Goal: Browse casually: Explore the website without a specific task or goal

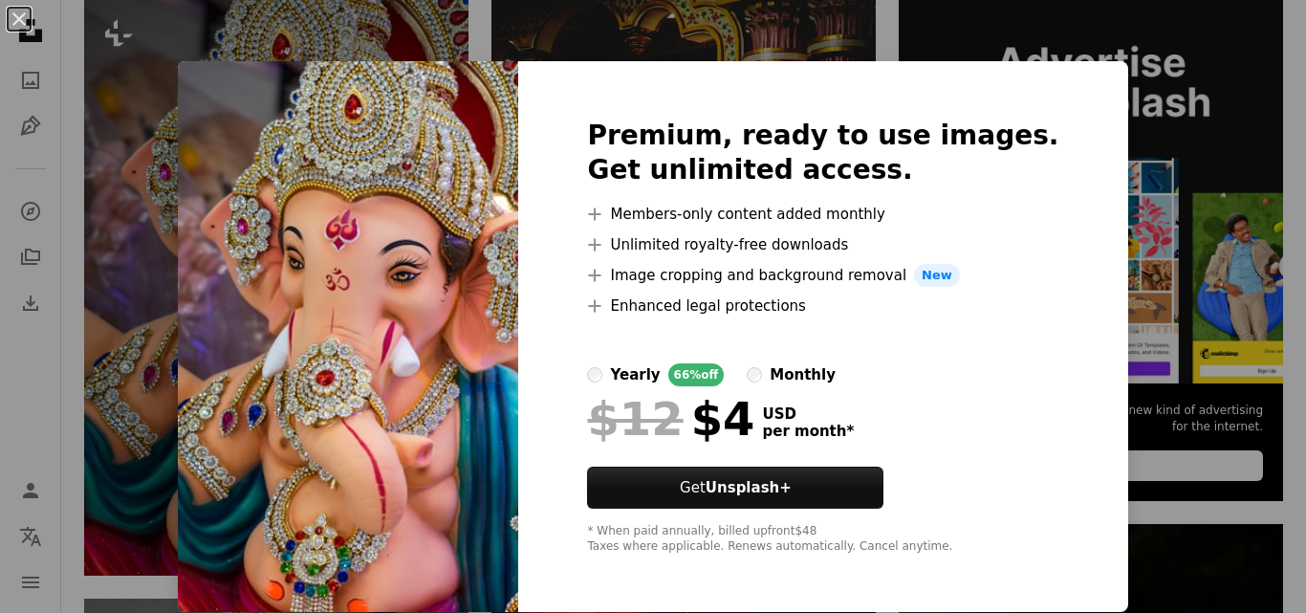
scroll to position [1, 0]
click at [408, 357] on img at bounding box center [348, 336] width 340 height 551
click at [1206, 185] on div "An X shape Premium, ready to use images. Get unlimited access. A plus sign Memb…" at bounding box center [653, 306] width 1306 height 613
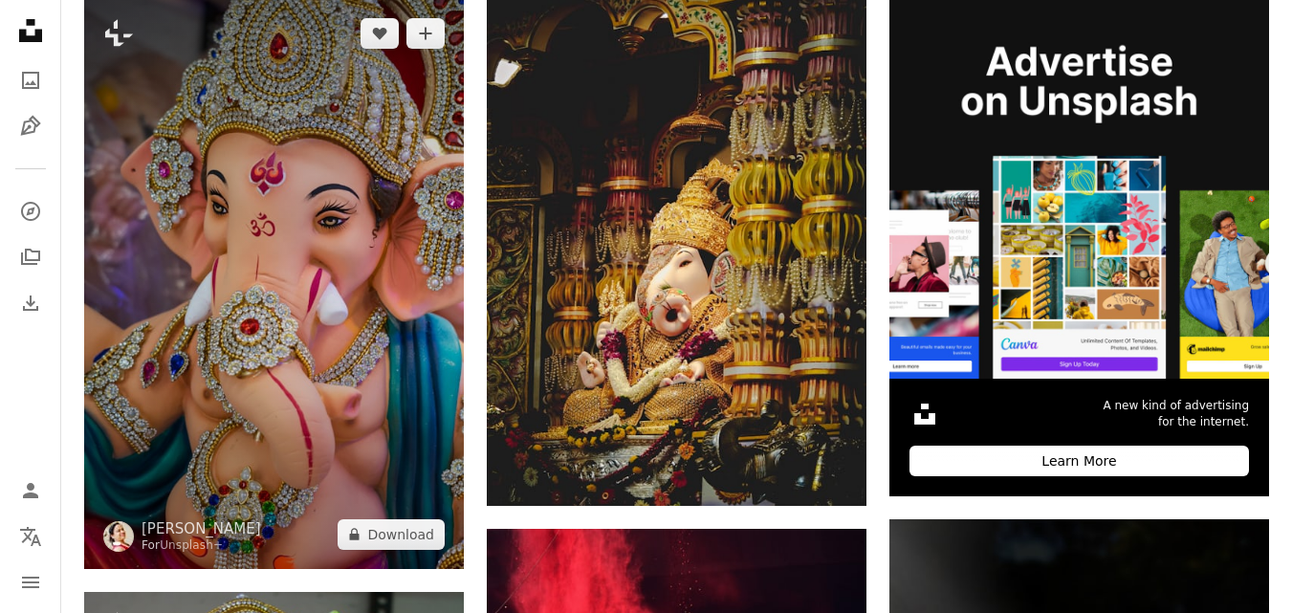
click at [186, 286] on img at bounding box center [274, 284] width 380 height 570
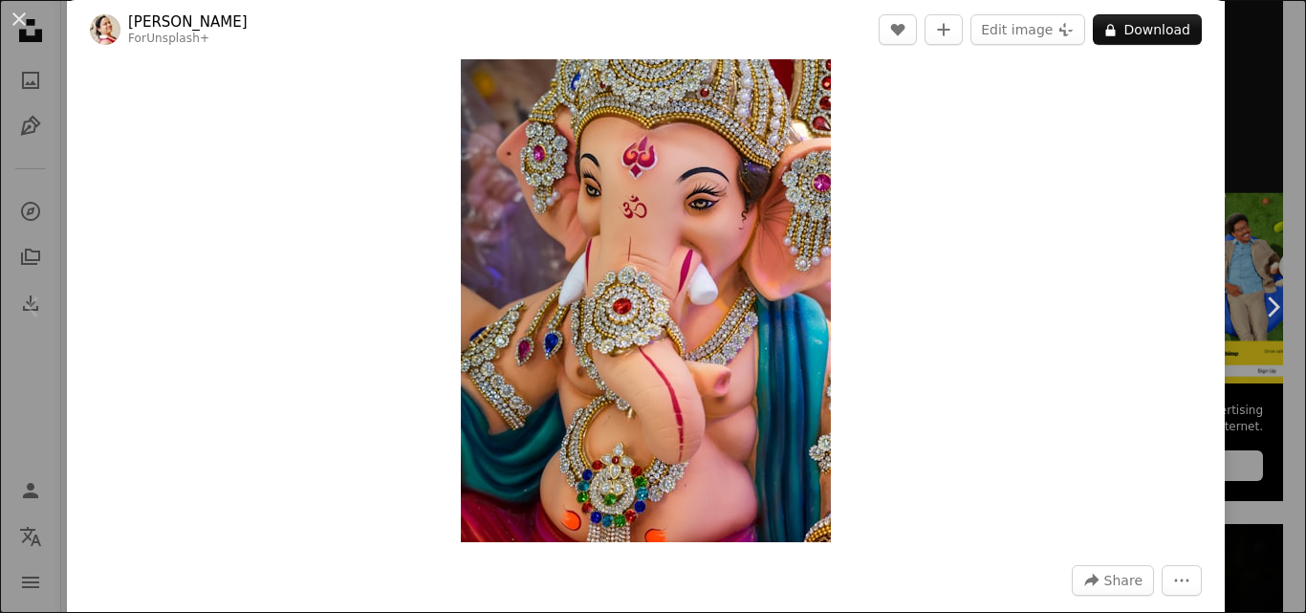
scroll to position [287, 0]
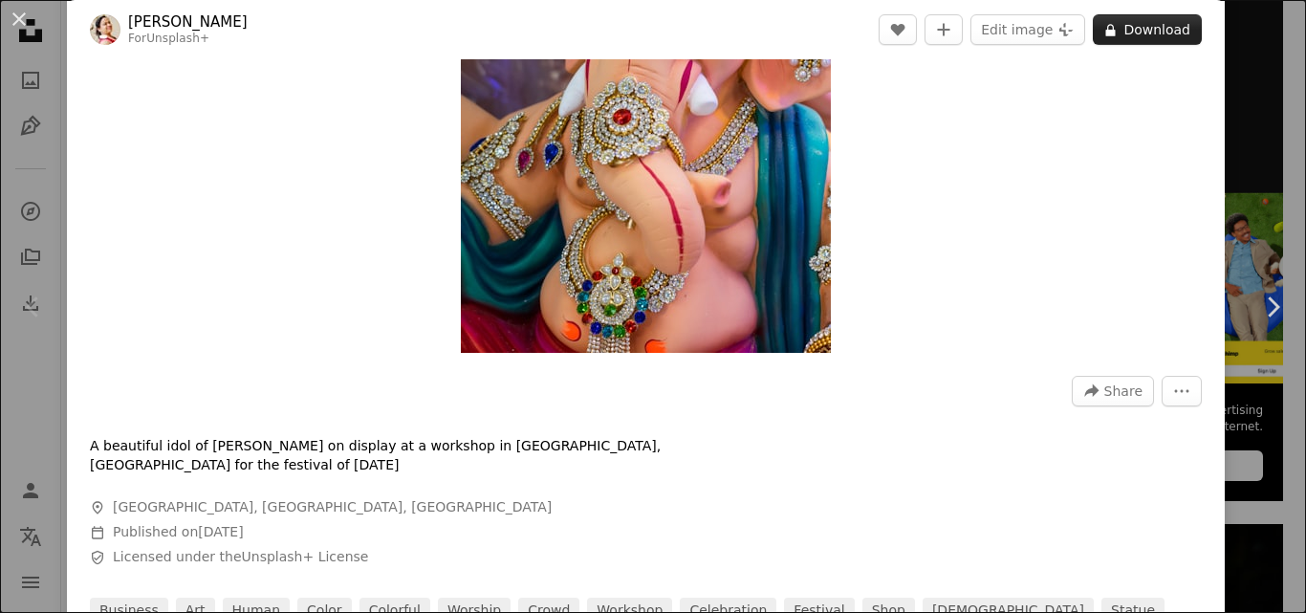
click at [1122, 34] on button "A lock Download" at bounding box center [1147, 29] width 109 height 31
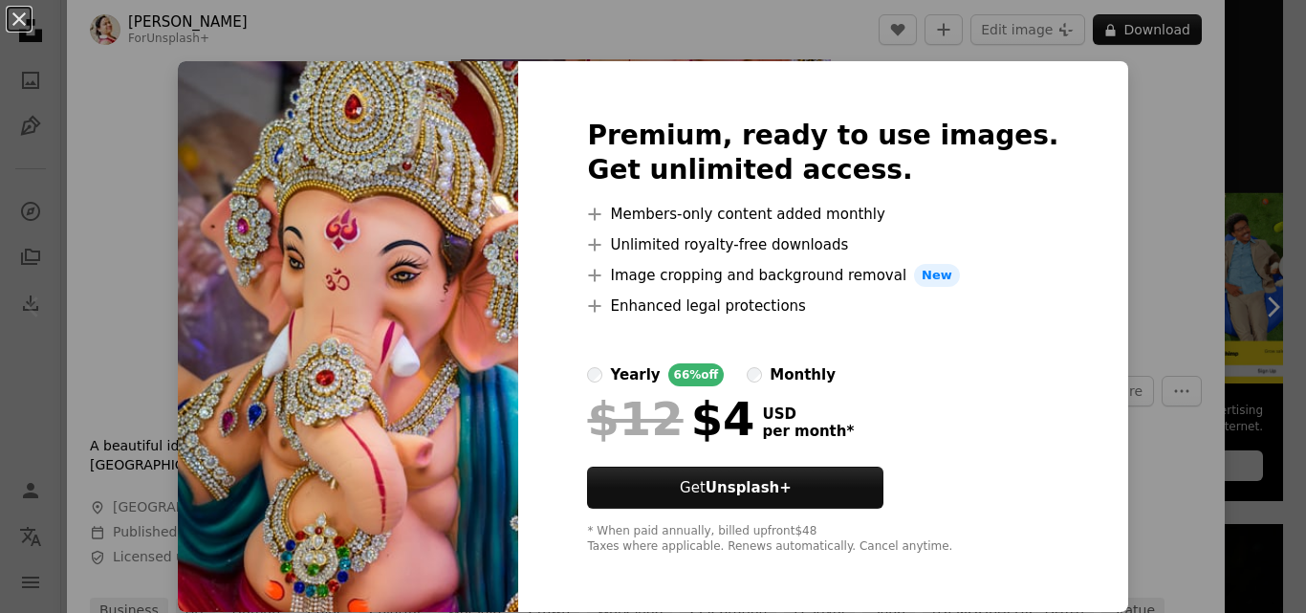
click at [1128, 364] on div "An X shape Premium, ready to use images. Get unlimited access. A plus sign Memb…" at bounding box center [653, 306] width 1306 height 613
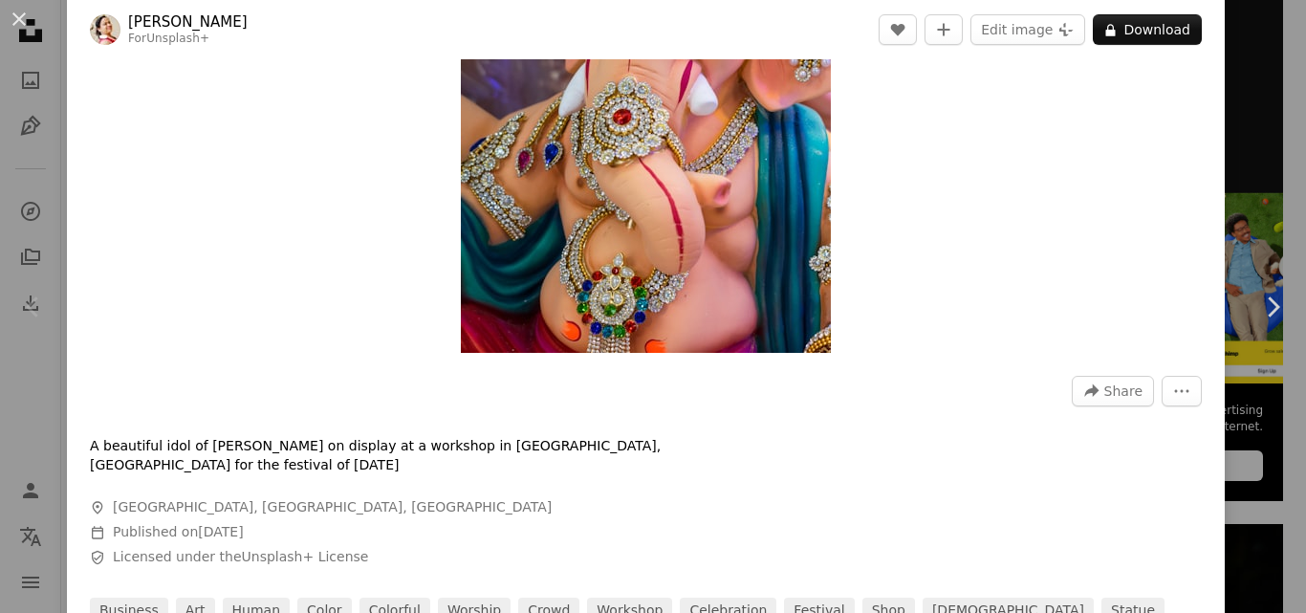
click at [644, 230] on img "Zoom in on this image" at bounding box center [646, 75] width 370 height 556
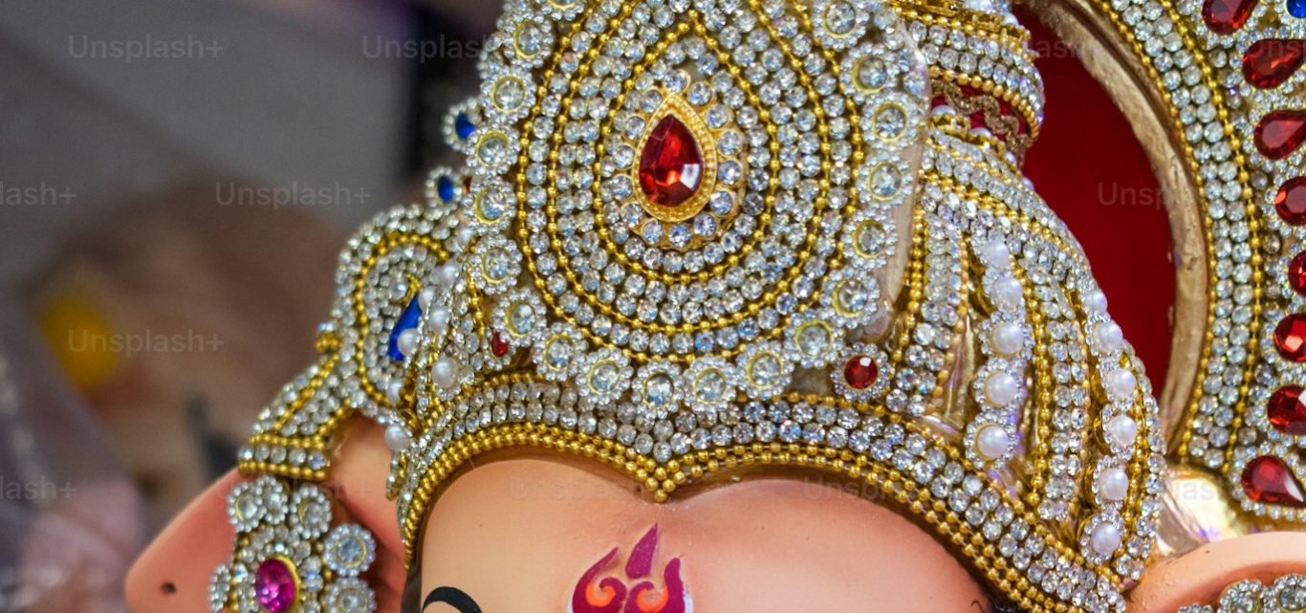
scroll to position [654, 0]
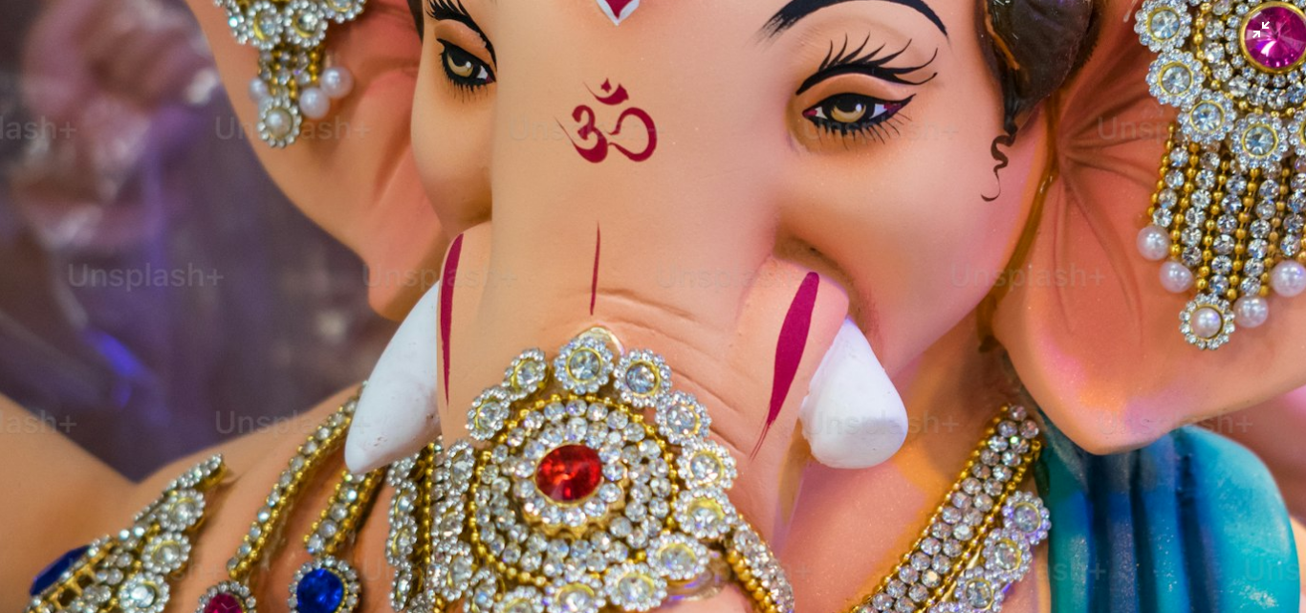
click at [774, 371] on img "Zoom out on this image" at bounding box center [653, 326] width 1308 height 1962
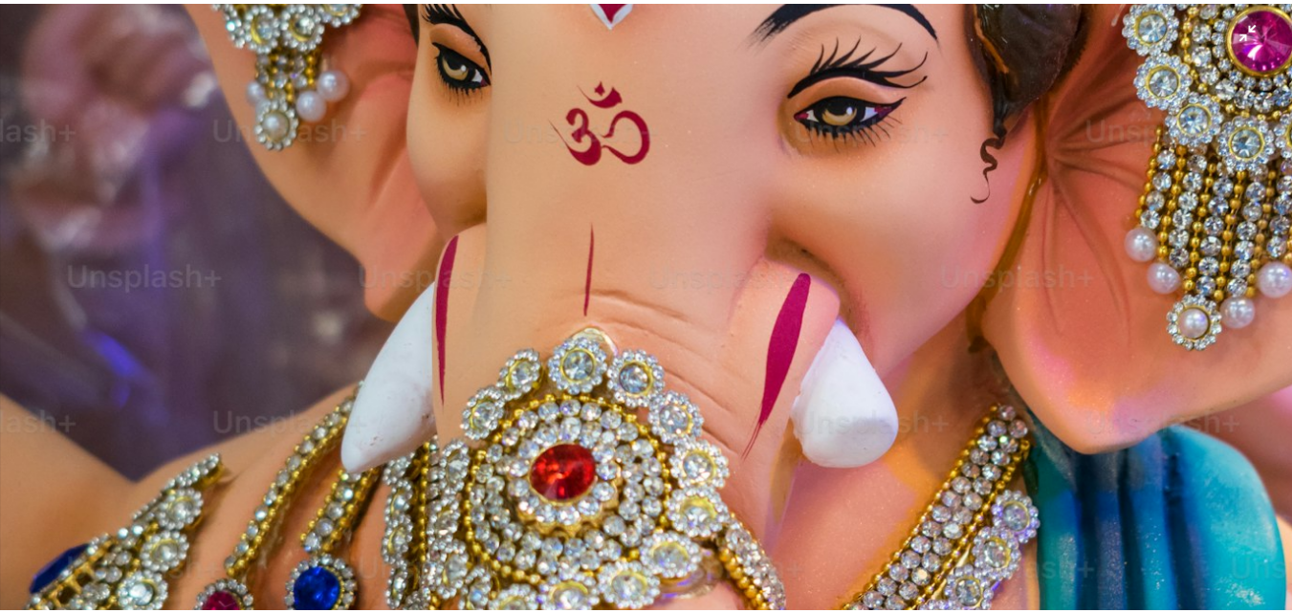
scroll to position [84, 0]
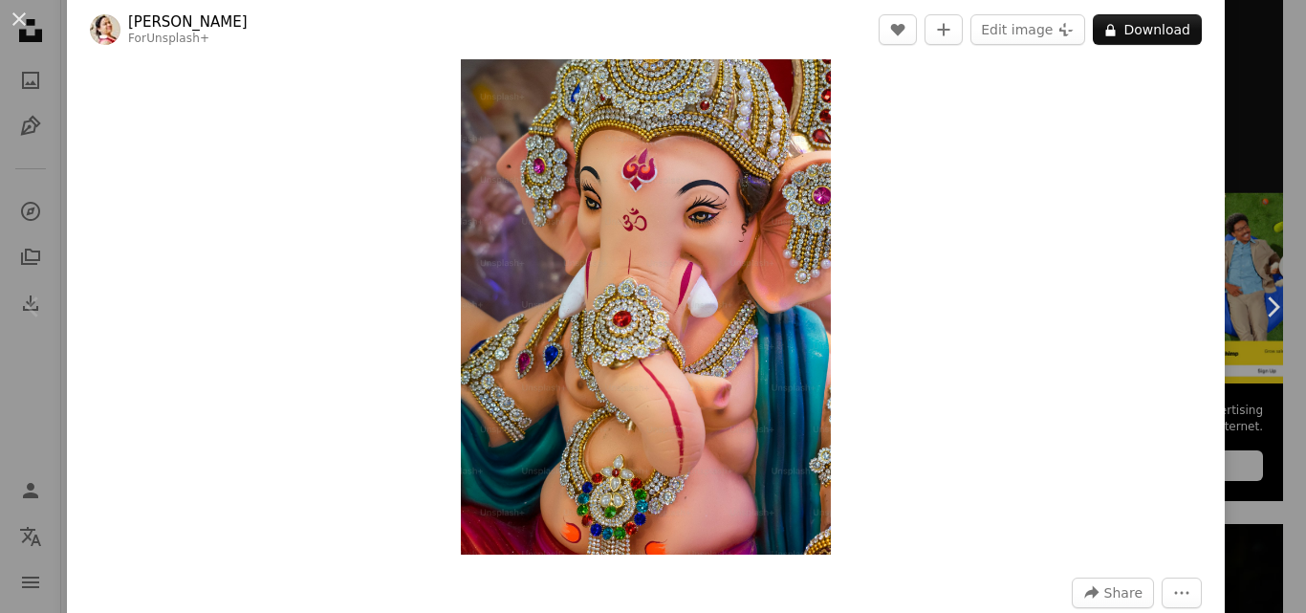
click at [1231, 89] on div "An X shape Chevron left Chevron right [PERSON_NAME] For Unsplash+ A heart A plu…" at bounding box center [653, 306] width 1306 height 613
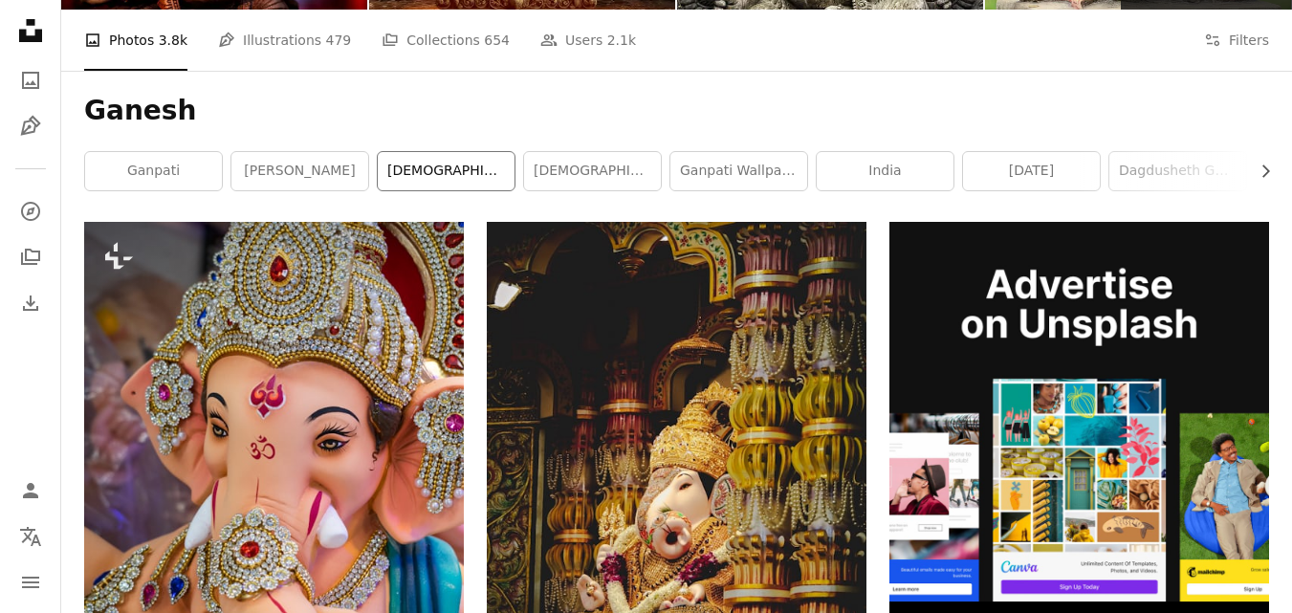
scroll to position [382, 0]
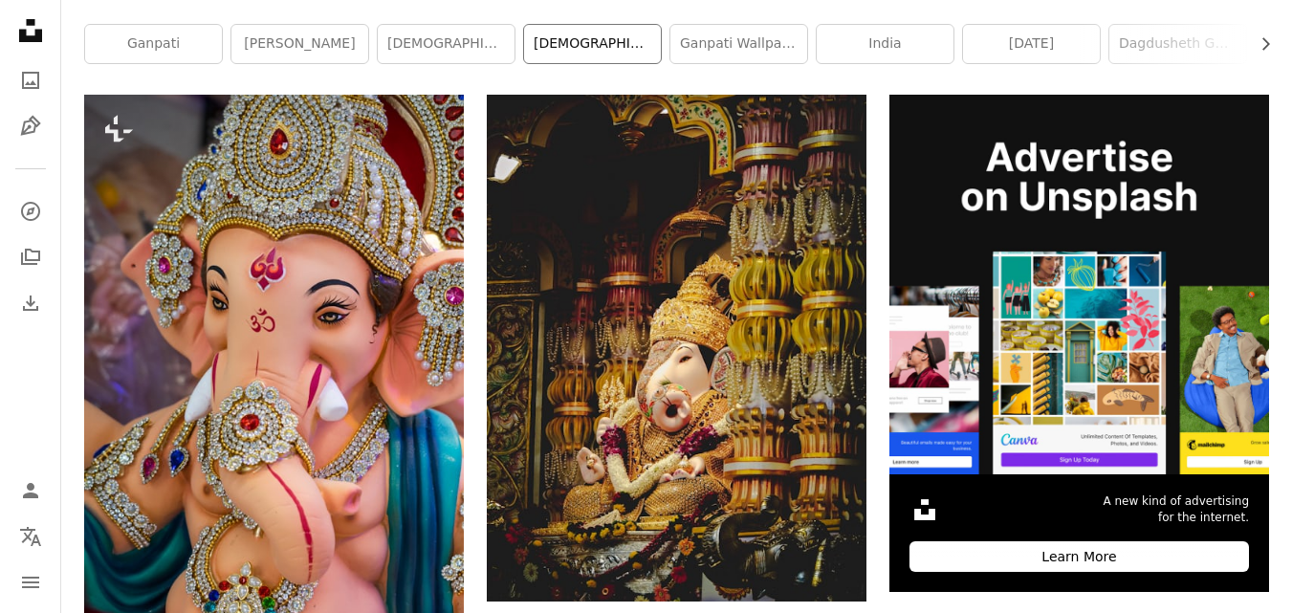
click at [580, 51] on link "[DEMOGRAPHIC_DATA]" at bounding box center [592, 44] width 137 height 38
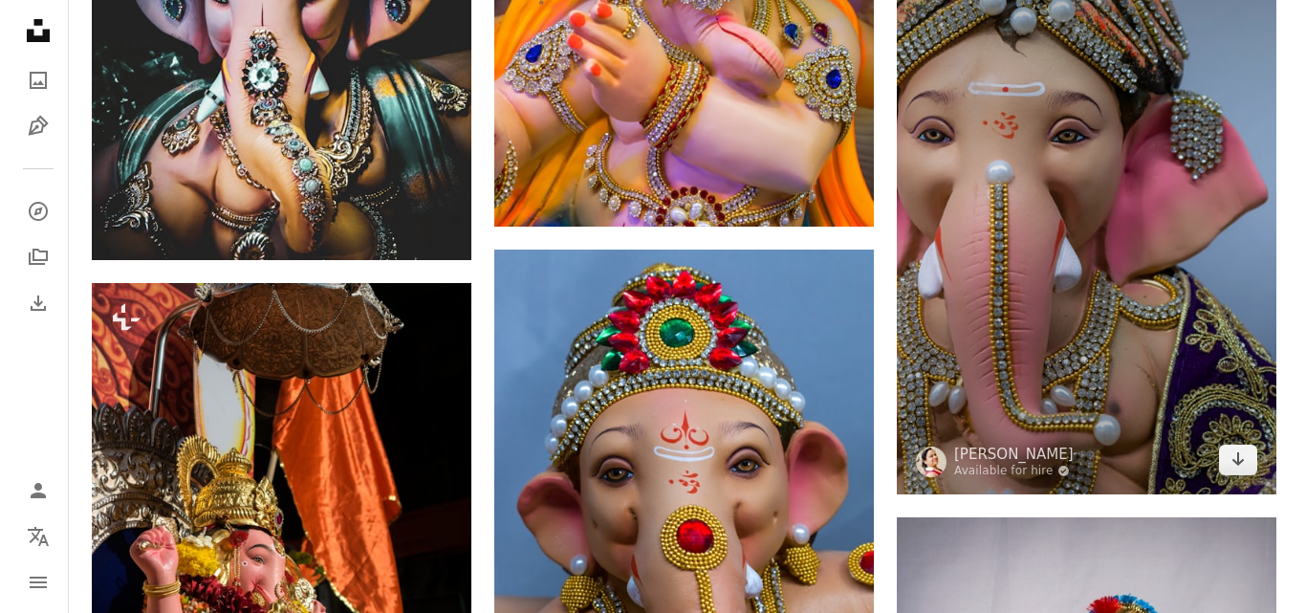
scroll to position [1052, 0]
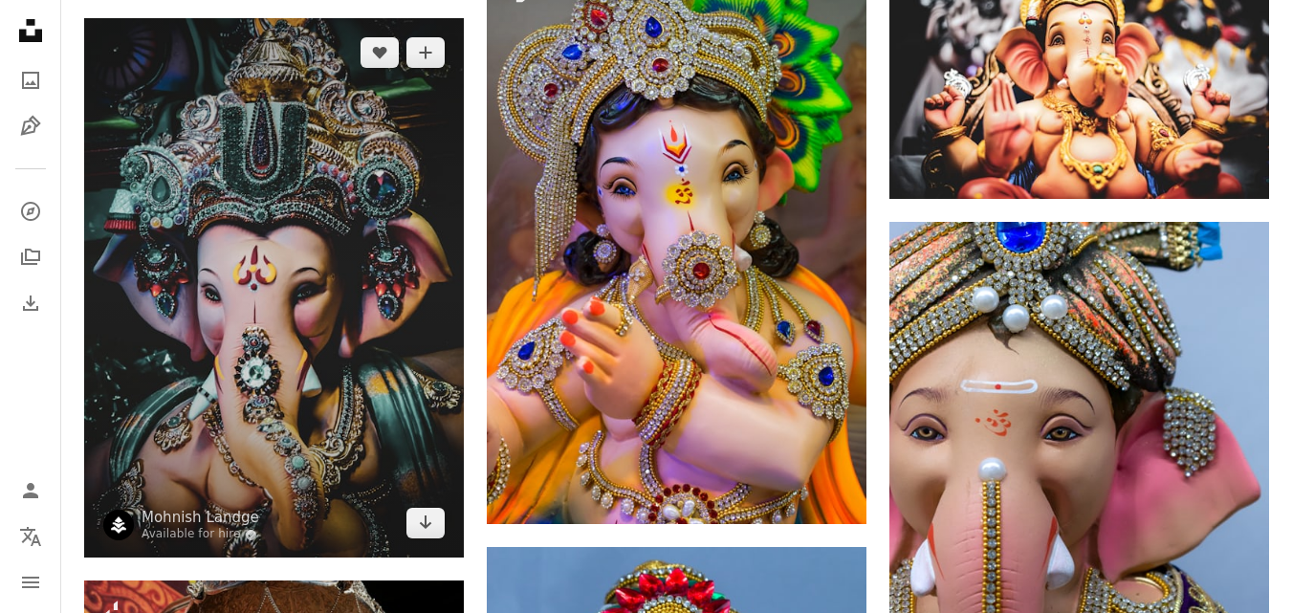
click at [257, 355] on img at bounding box center [274, 288] width 380 height 540
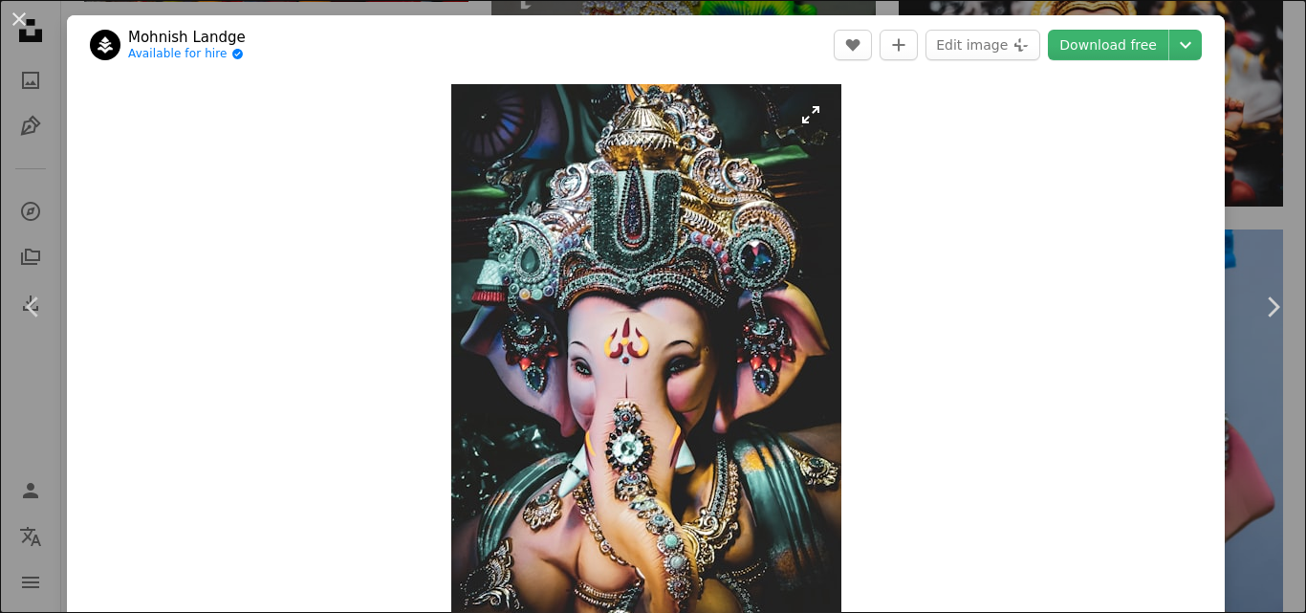
click at [625, 385] on img "Zoom in on this image" at bounding box center [646, 361] width 390 height 555
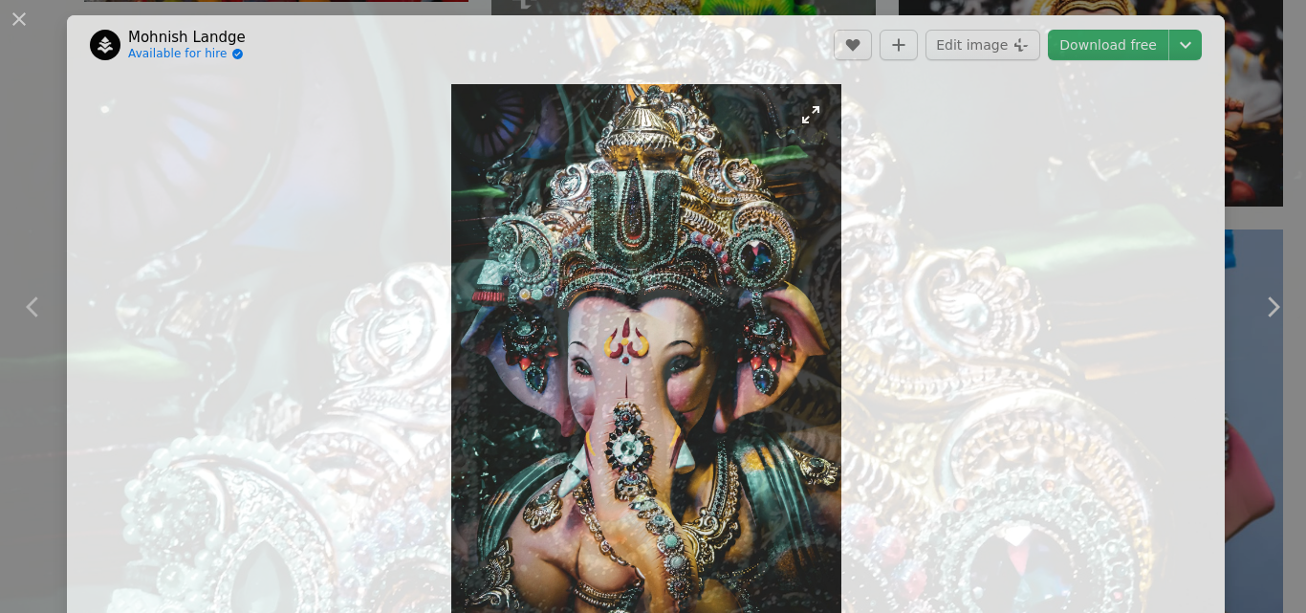
scroll to position [603, 0]
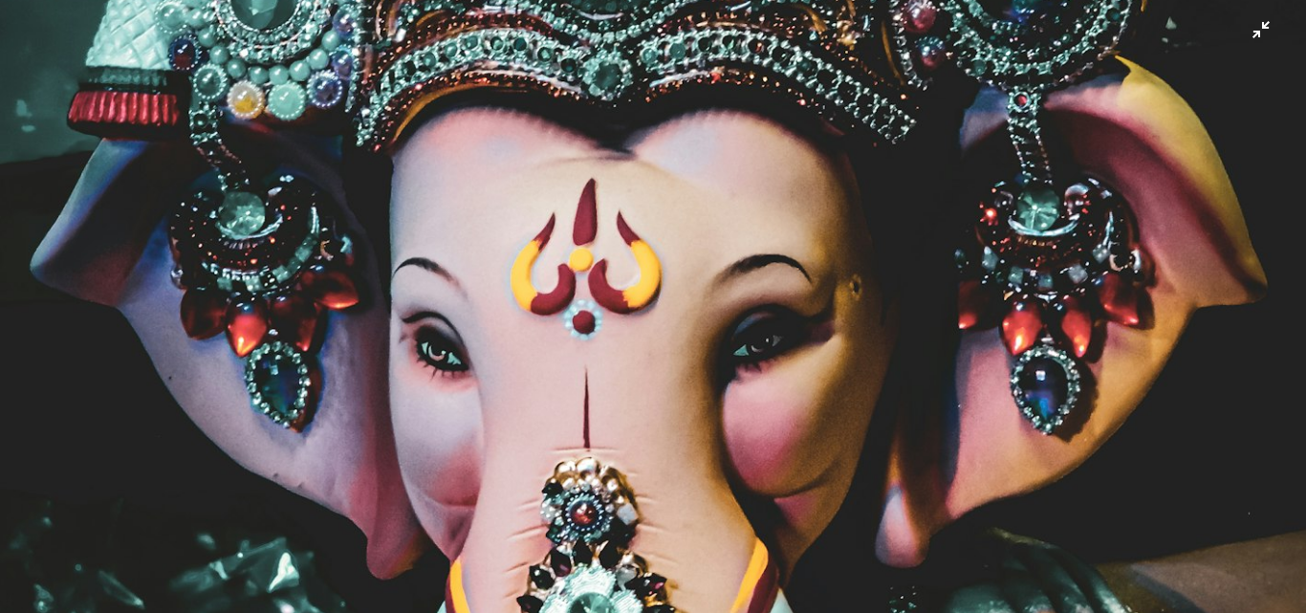
click at [624, 415] on img "Zoom out on this image" at bounding box center [653, 326] width 1308 height 1860
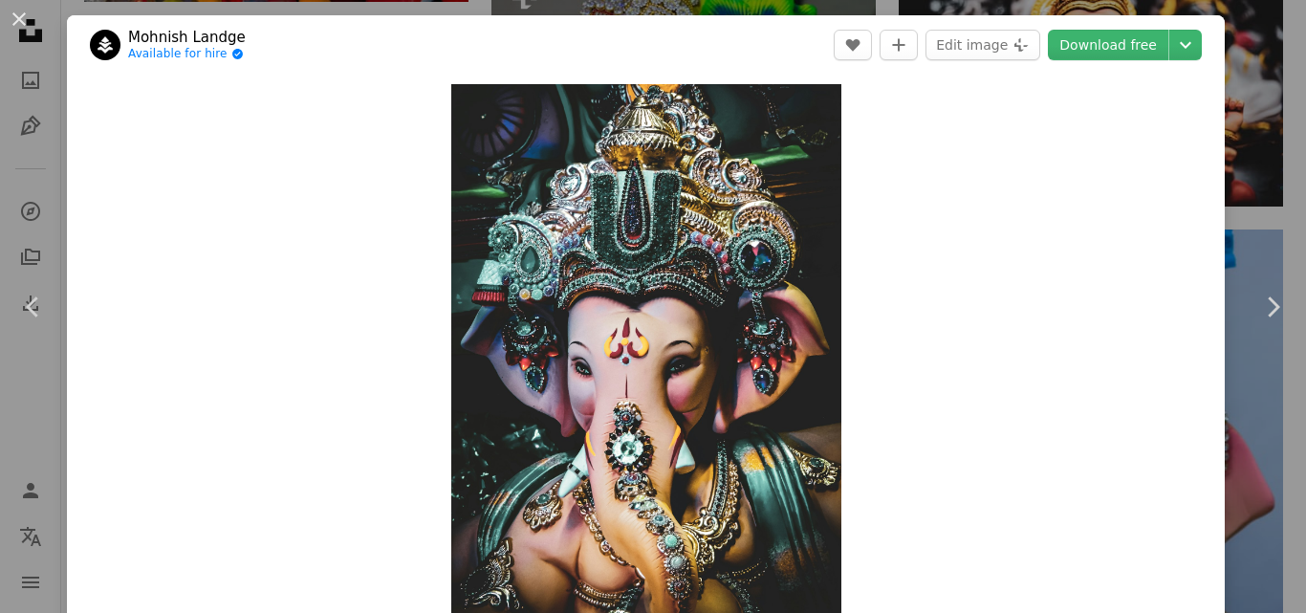
scroll to position [26, 0]
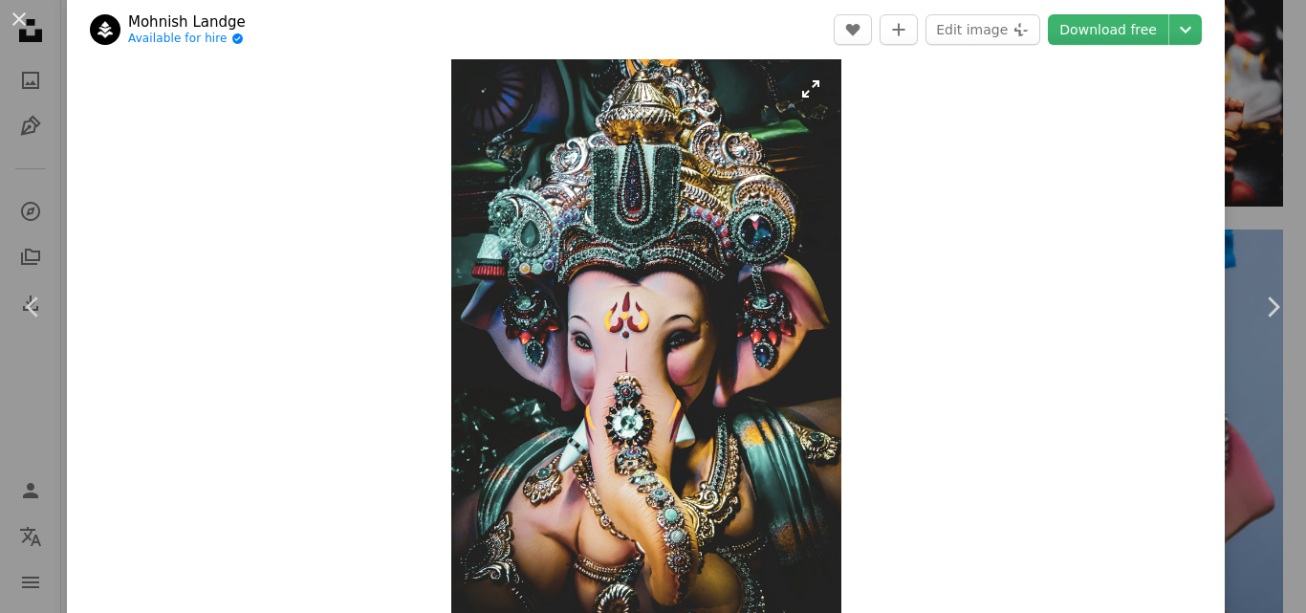
drag, startPoint x: 630, startPoint y: 404, endPoint x: 585, endPoint y: 282, distance: 129.5
click at [585, 282] on img "Zoom in on this image" at bounding box center [646, 335] width 390 height 555
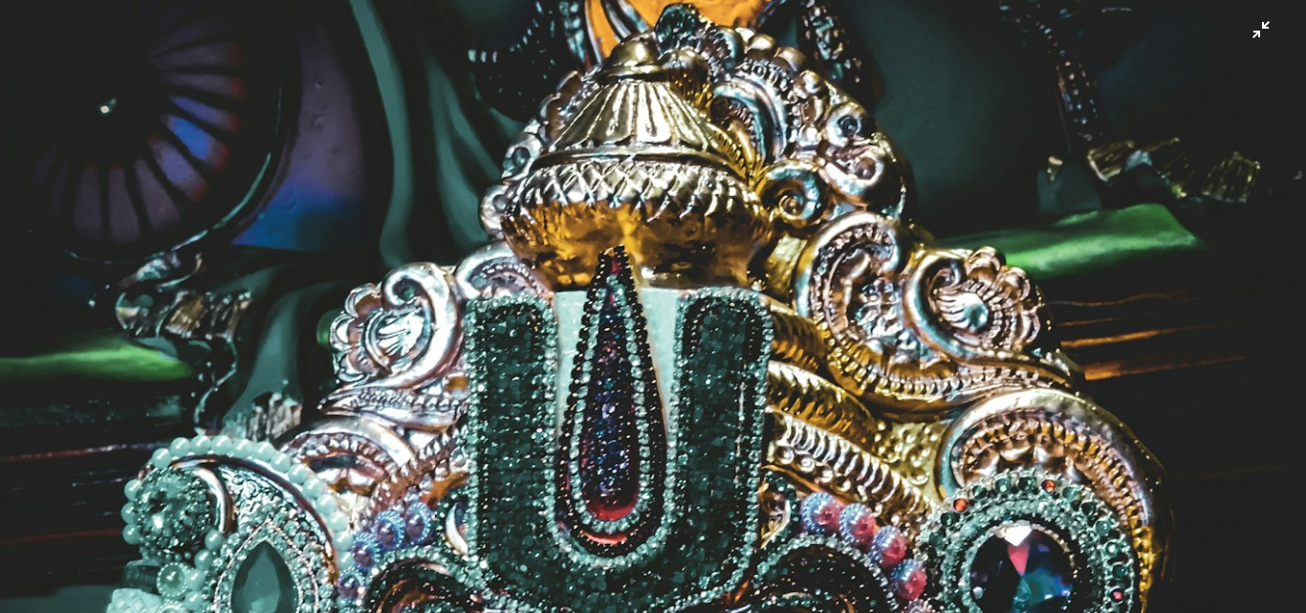
scroll to position [603, 0]
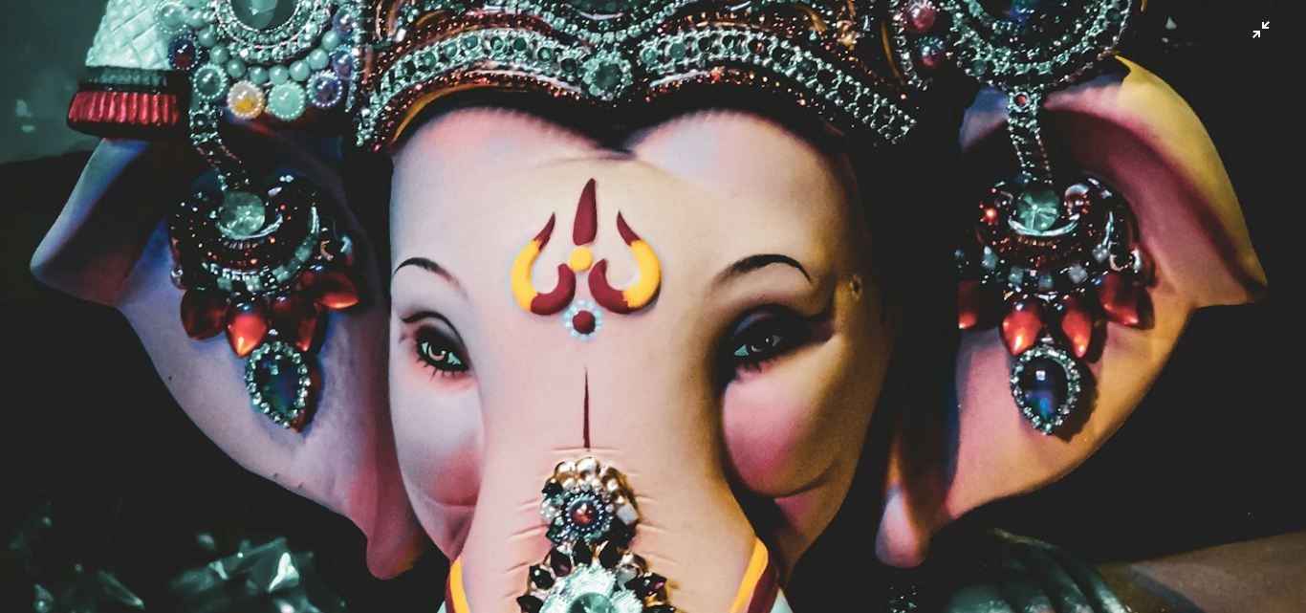
click at [678, 369] on img "Zoom out on this image" at bounding box center [653, 326] width 1308 height 1860
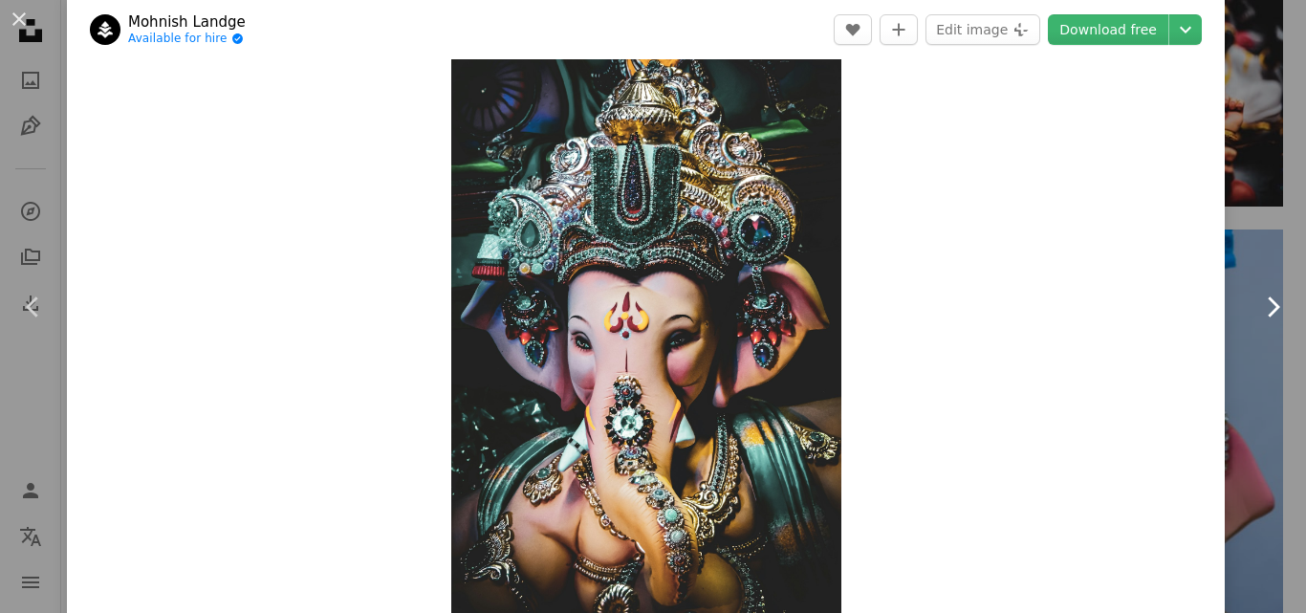
click at [1239, 221] on link "Chevron right" at bounding box center [1272, 307] width 67 height 184
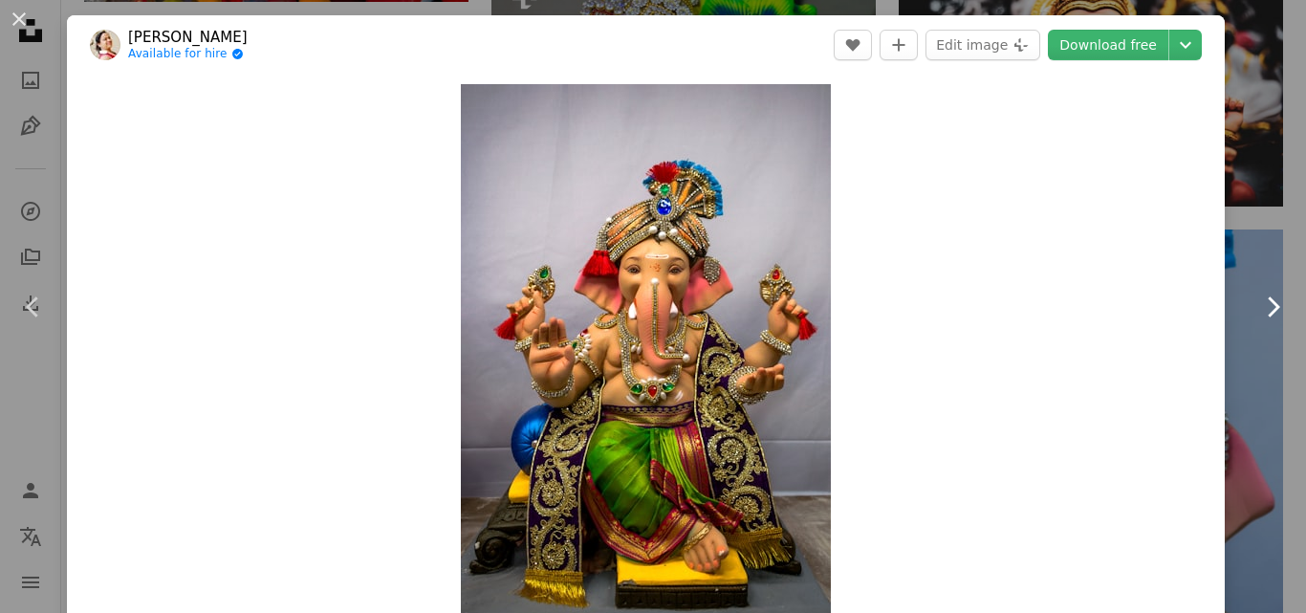
click at [1257, 310] on icon "Chevron right" at bounding box center [1272, 307] width 31 height 31
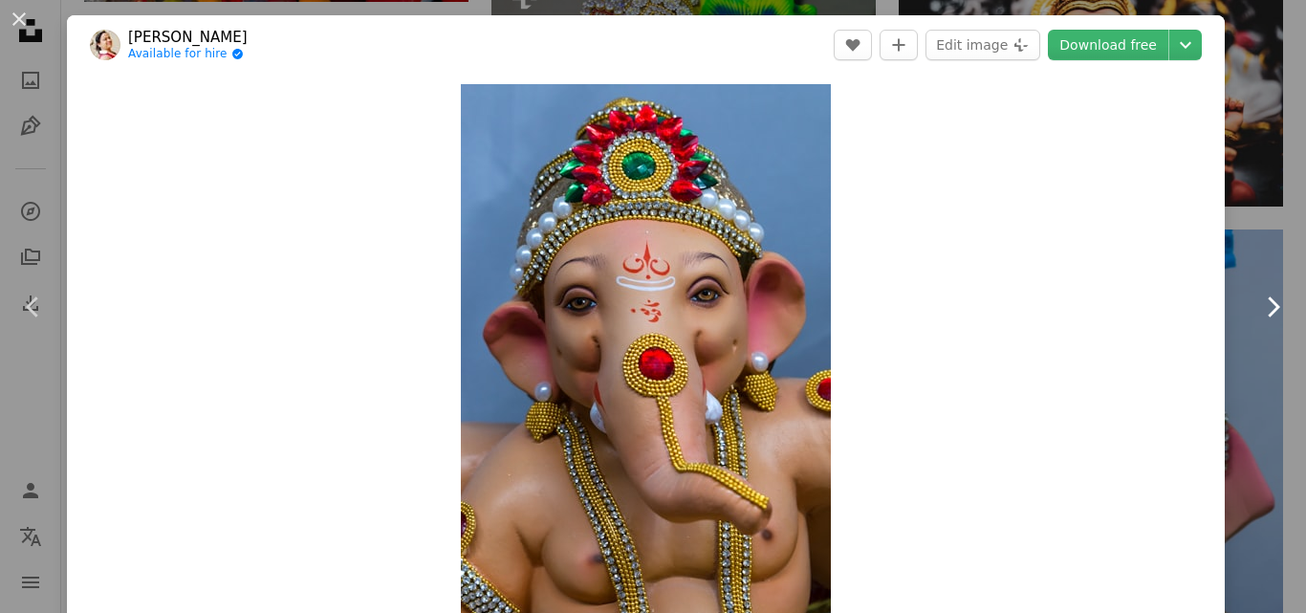
click at [1257, 310] on icon "Chevron right" at bounding box center [1272, 307] width 31 height 31
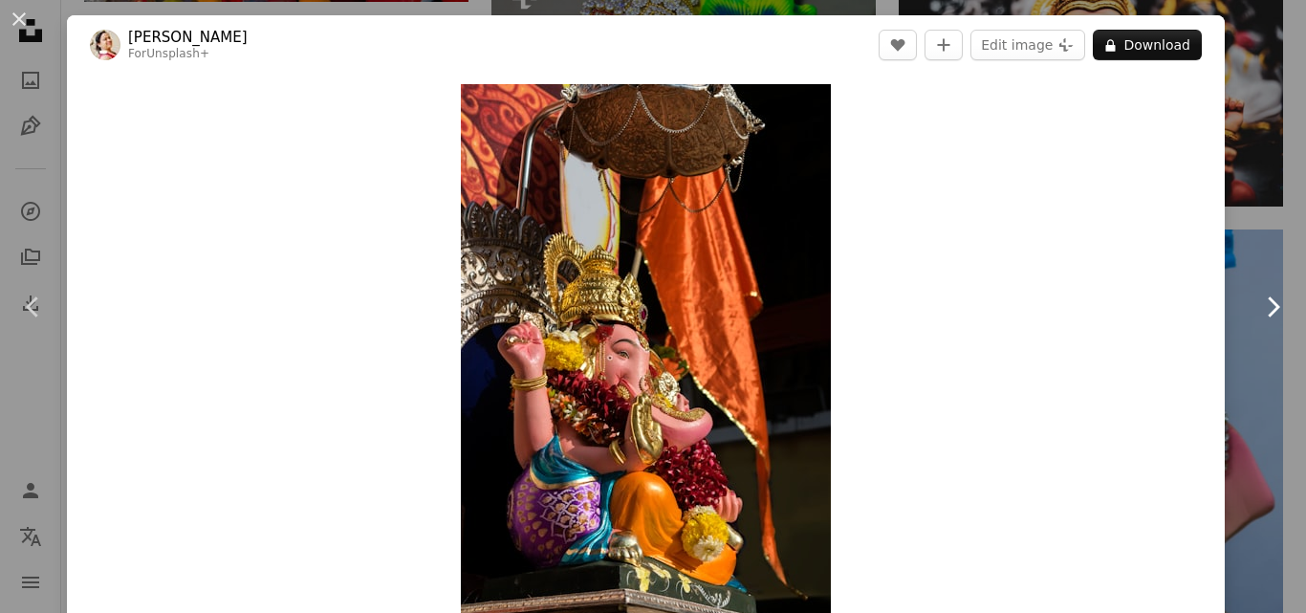
click at [1257, 310] on icon "Chevron right" at bounding box center [1272, 307] width 31 height 31
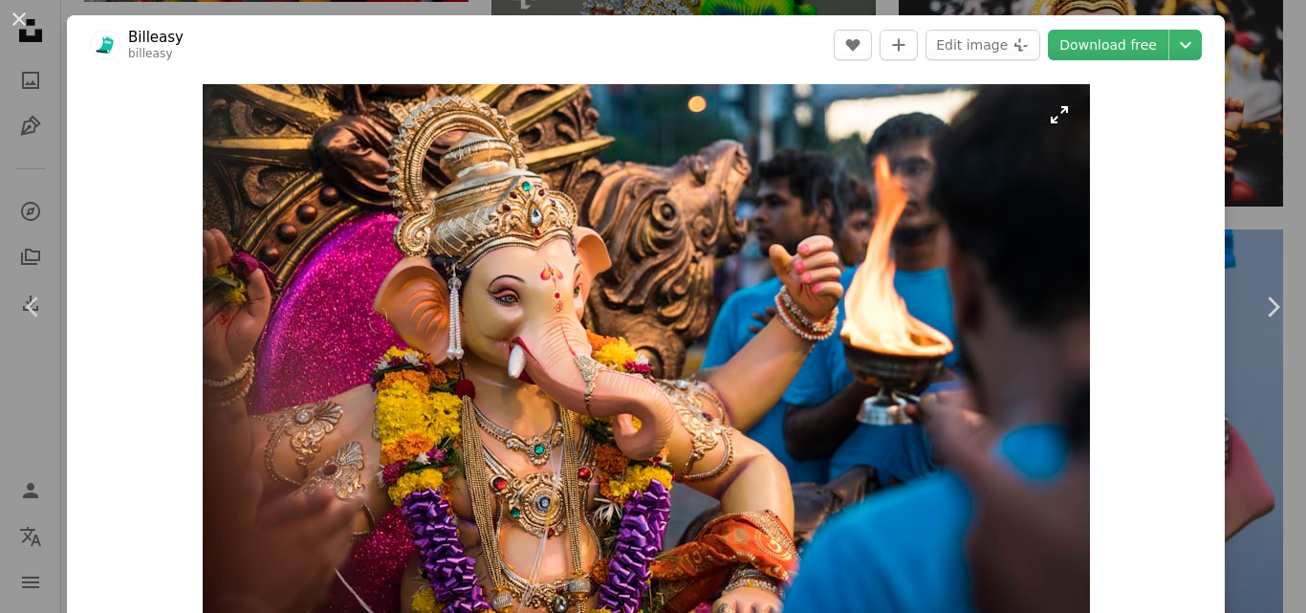
click at [658, 549] on img "Zoom in on this image" at bounding box center [646, 361] width 887 height 555
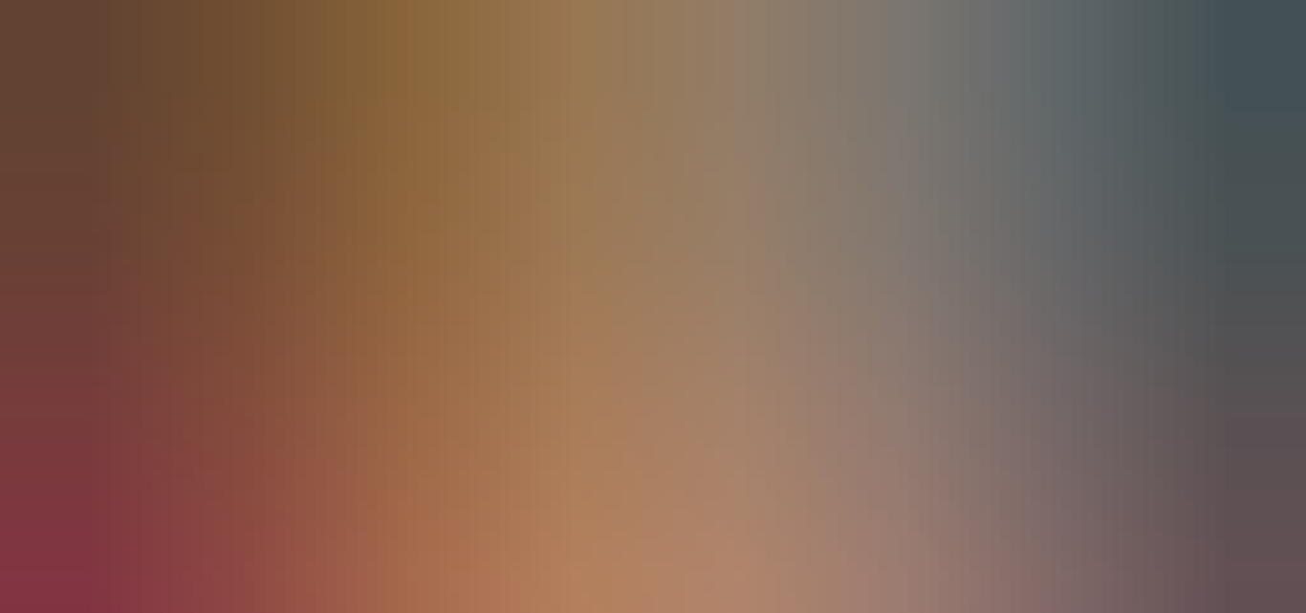
scroll to position [94, 0]
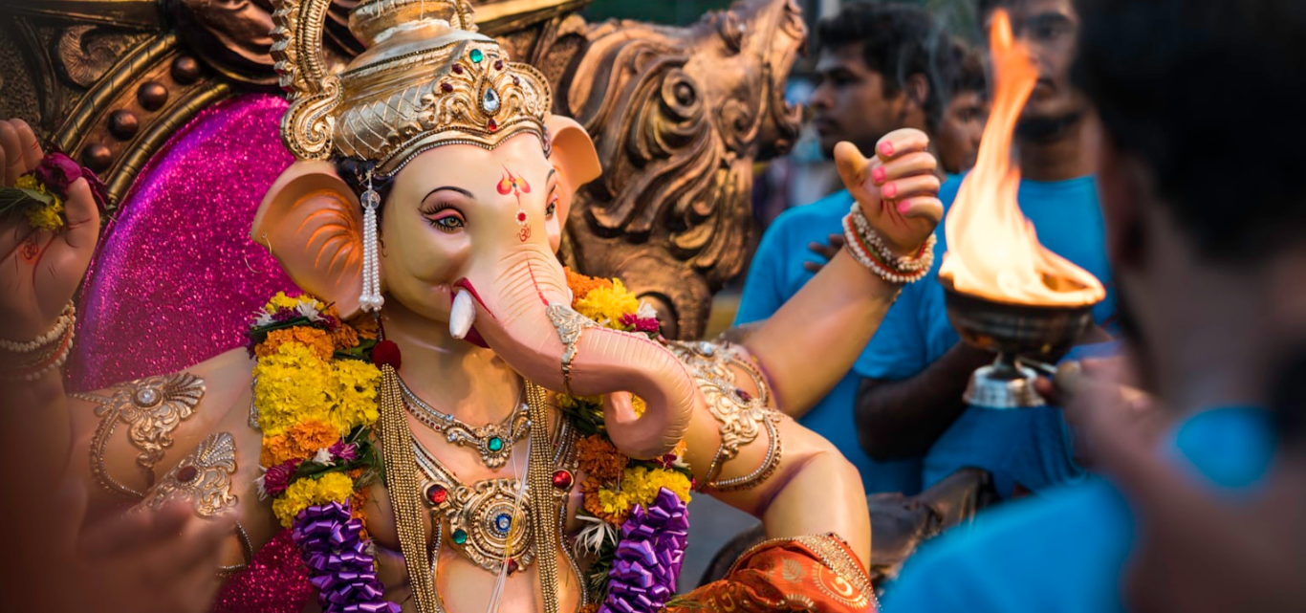
click at [658, 549] on img "Zoom out on this image" at bounding box center [653, 314] width 1308 height 818
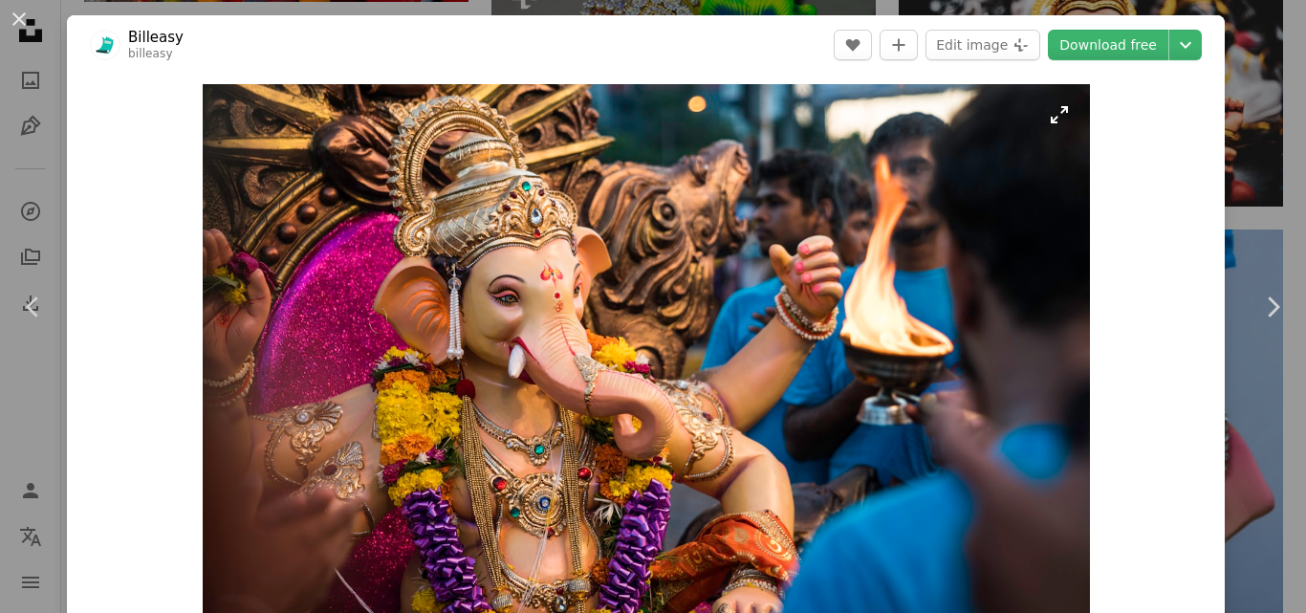
scroll to position [26, 0]
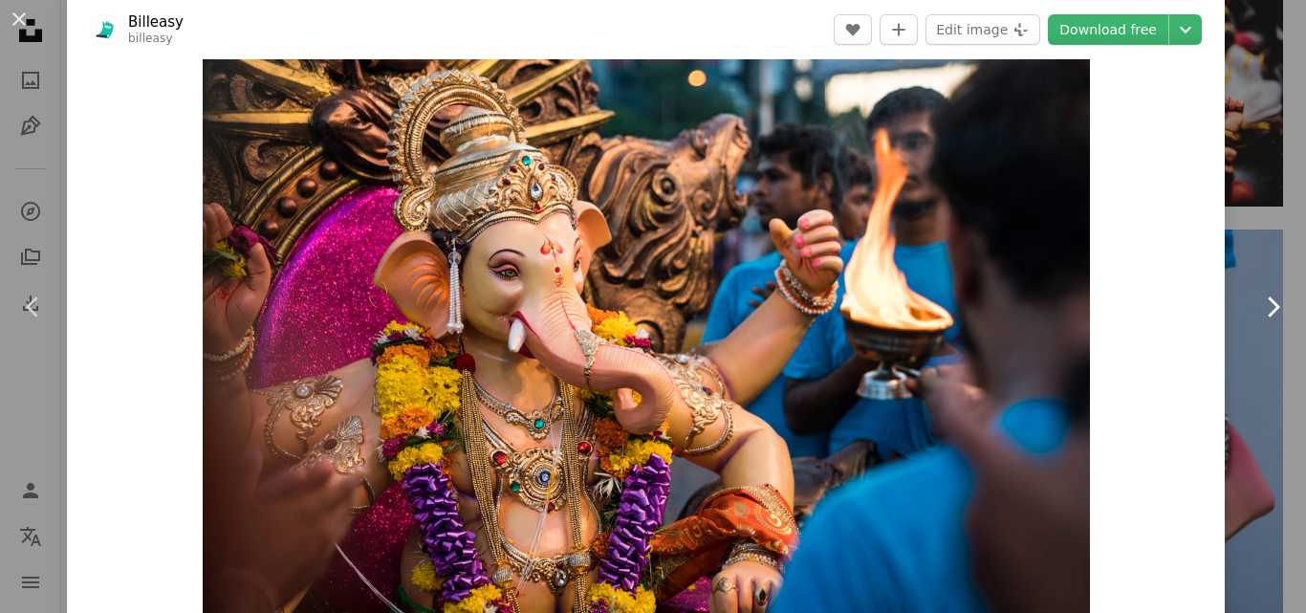
click at [1257, 309] on icon "Chevron right" at bounding box center [1272, 307] width 31 height 31
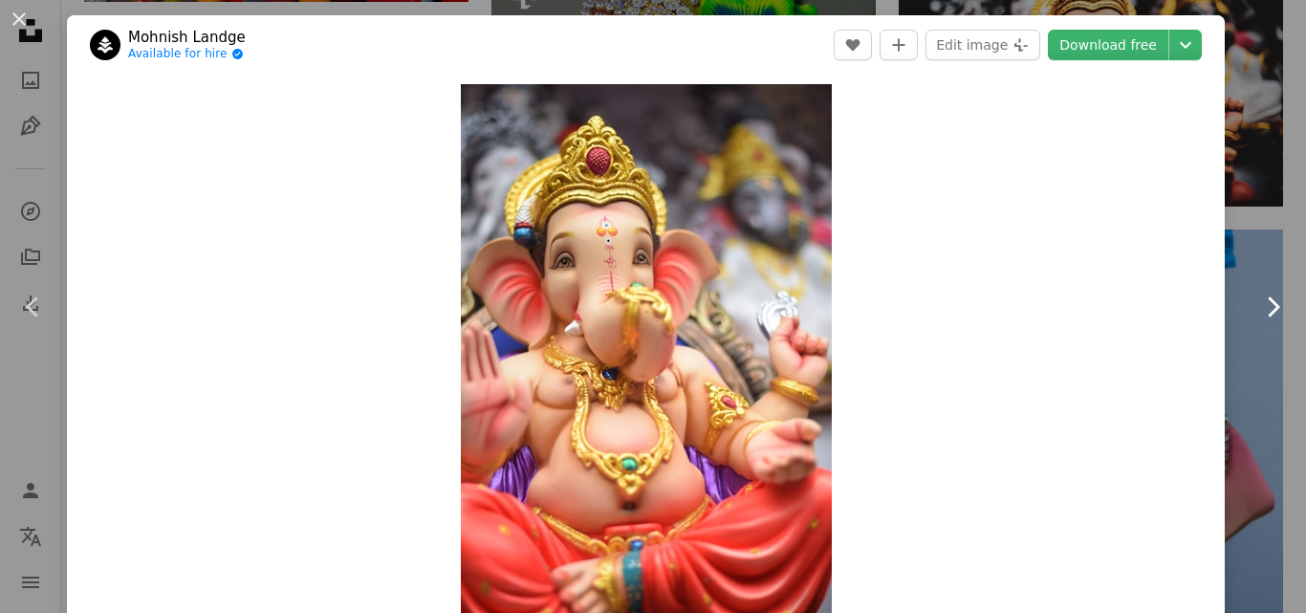
click at [1257, 309] on icon "Chevron right" at bounding box center [1272, 307] width 31 height 31
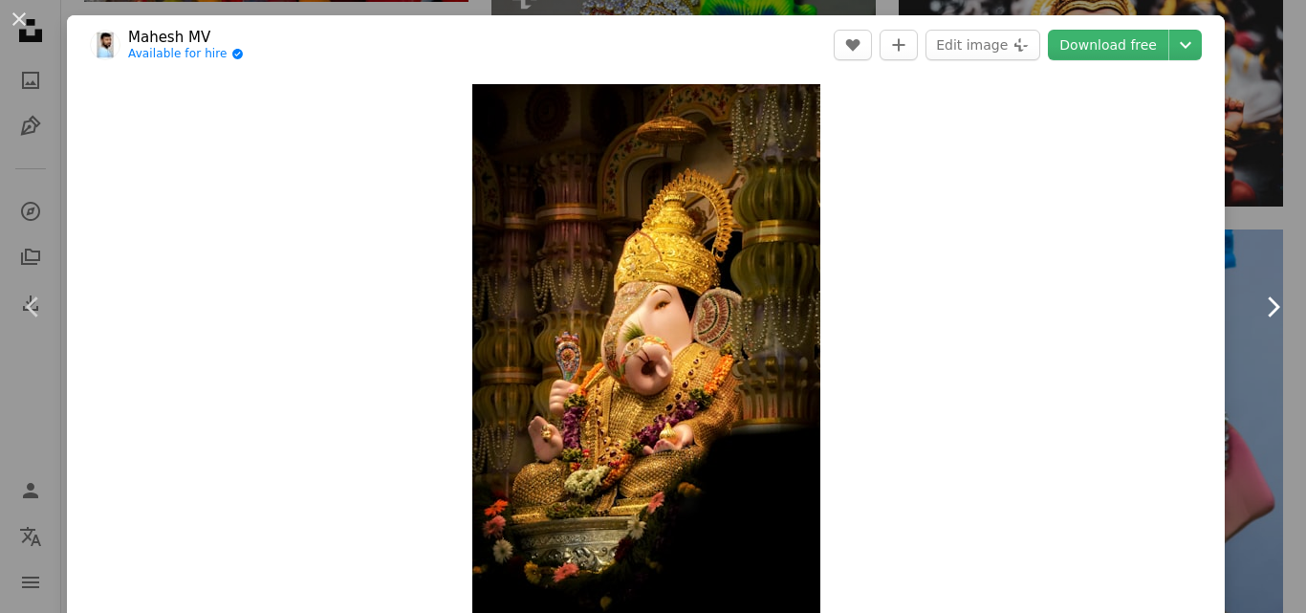
click at [1257, 309] on icon "Chevron right" at bounding box center [1272, 307] width 31 height 31
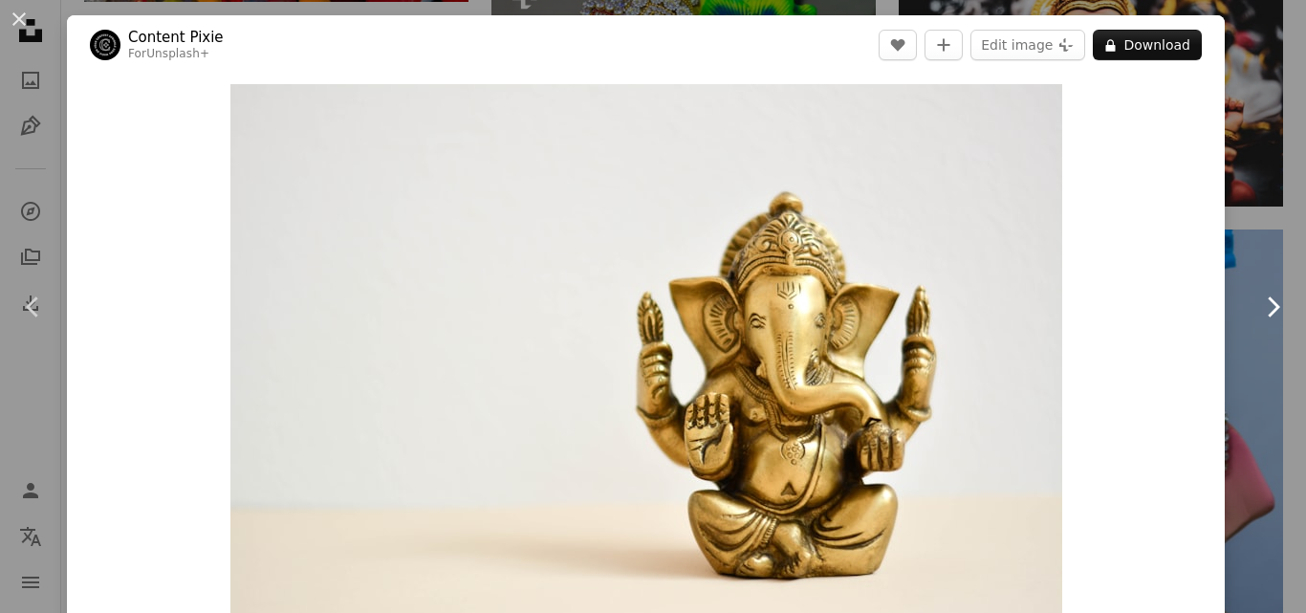
click at [1257, 309] on icon "Chevron right" at bounding box center [1272, 307] width 31 height 31
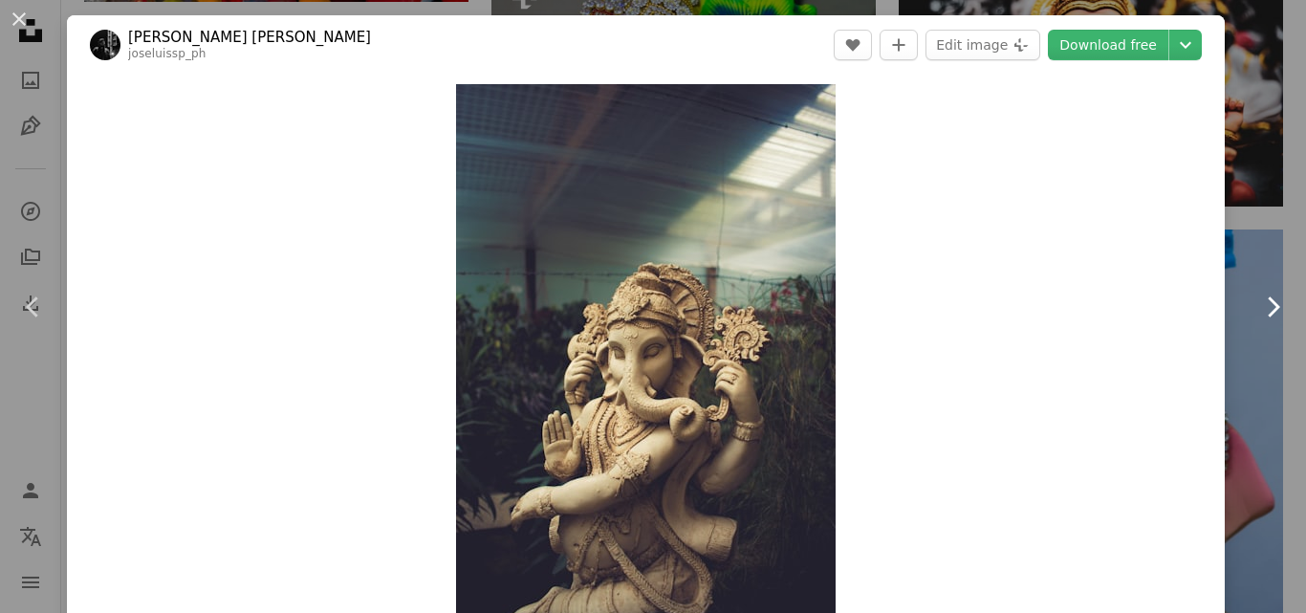
click at [1257, 309] on icon "Chevron right" at bounding box center [1272, 307] width 31 height 31
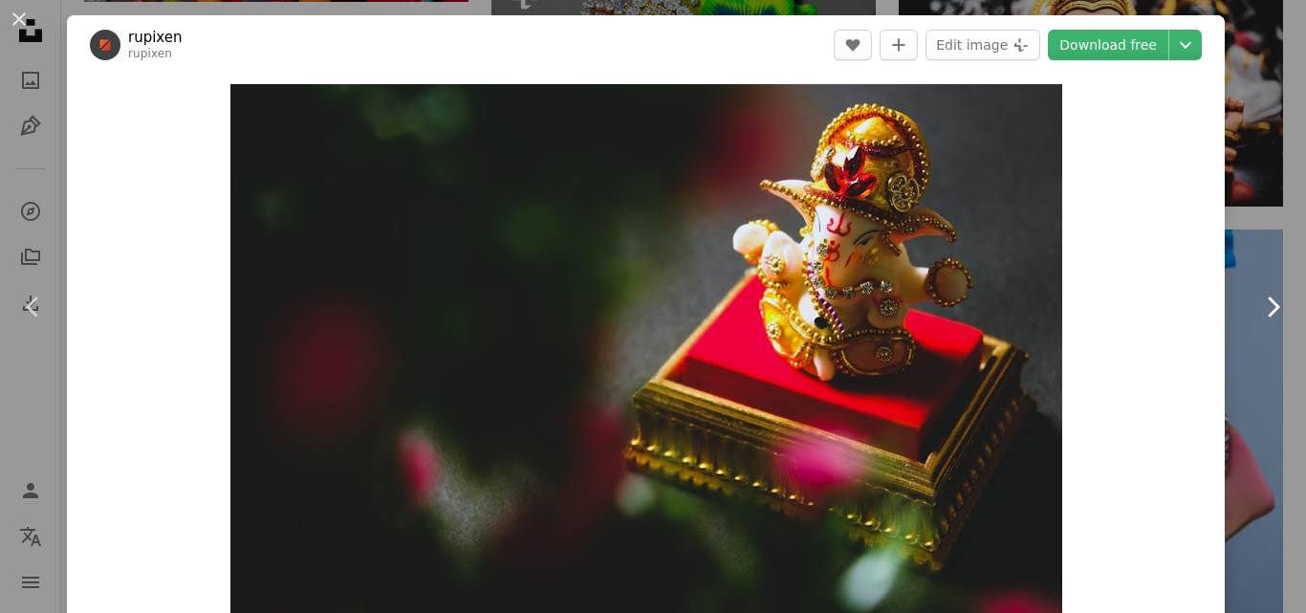
click at [1257, 309] on icon "Chevron right" at bounding box center [1272, 307] width 31 height 31
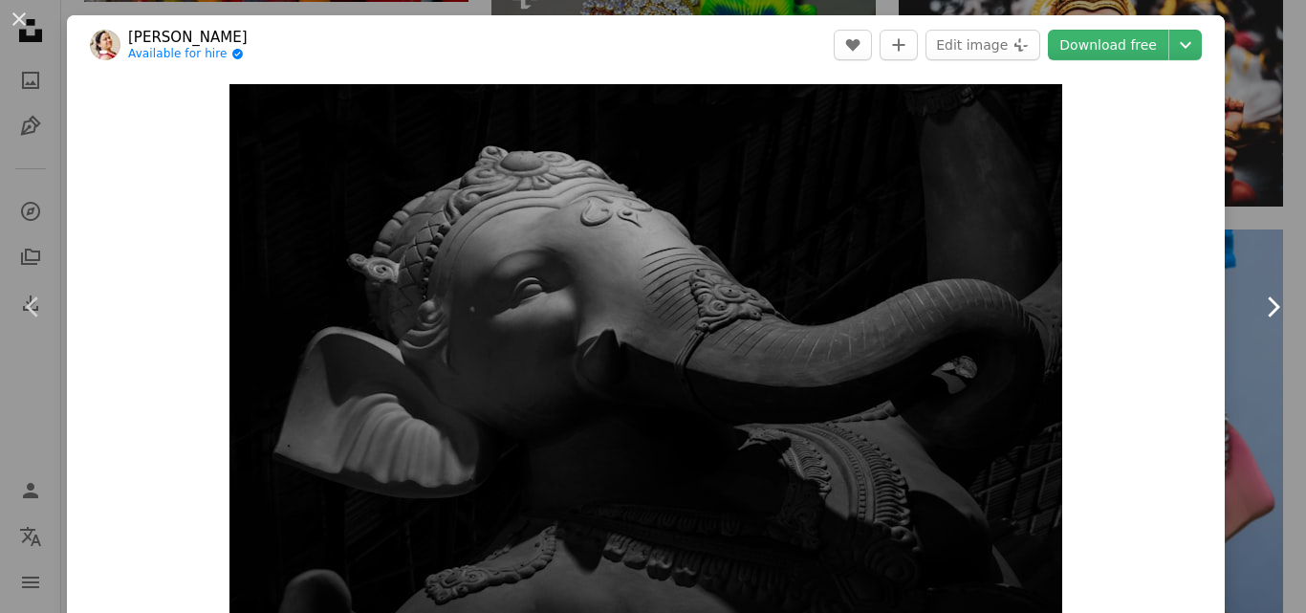
click at [1257, 309] on icon "Chevron right" at bounding box center [1272, 307] width 31 height 31
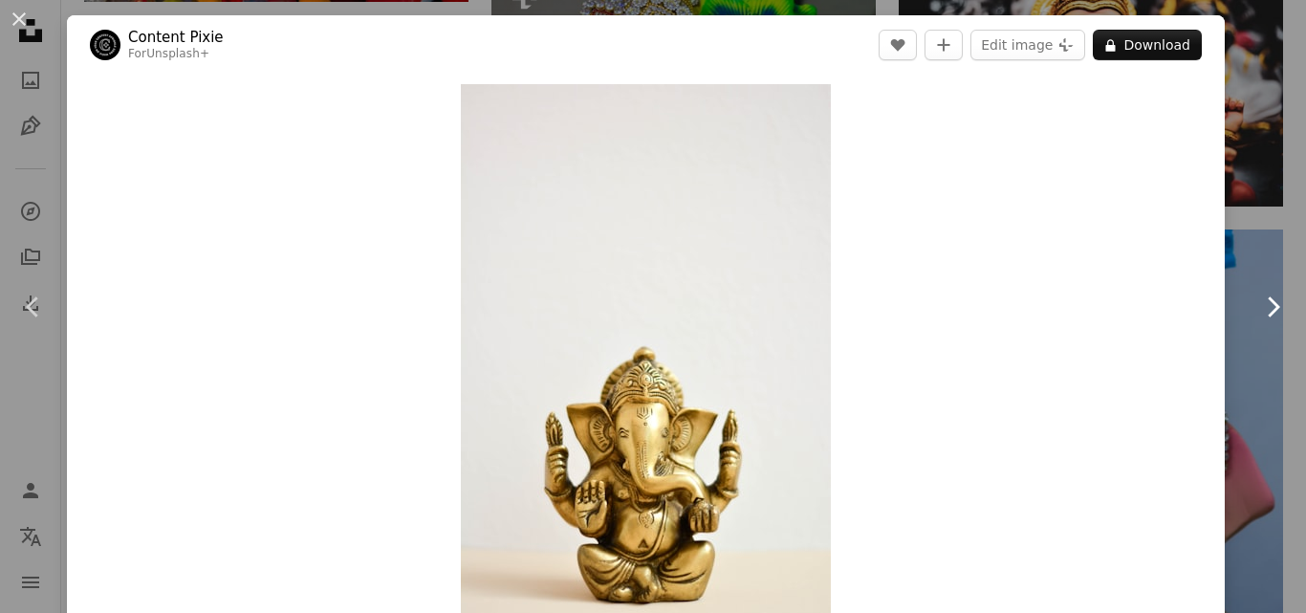
click at [1257, 309] on icon "Chevron right" at bounding box center [1272, 307] width 31 height 31
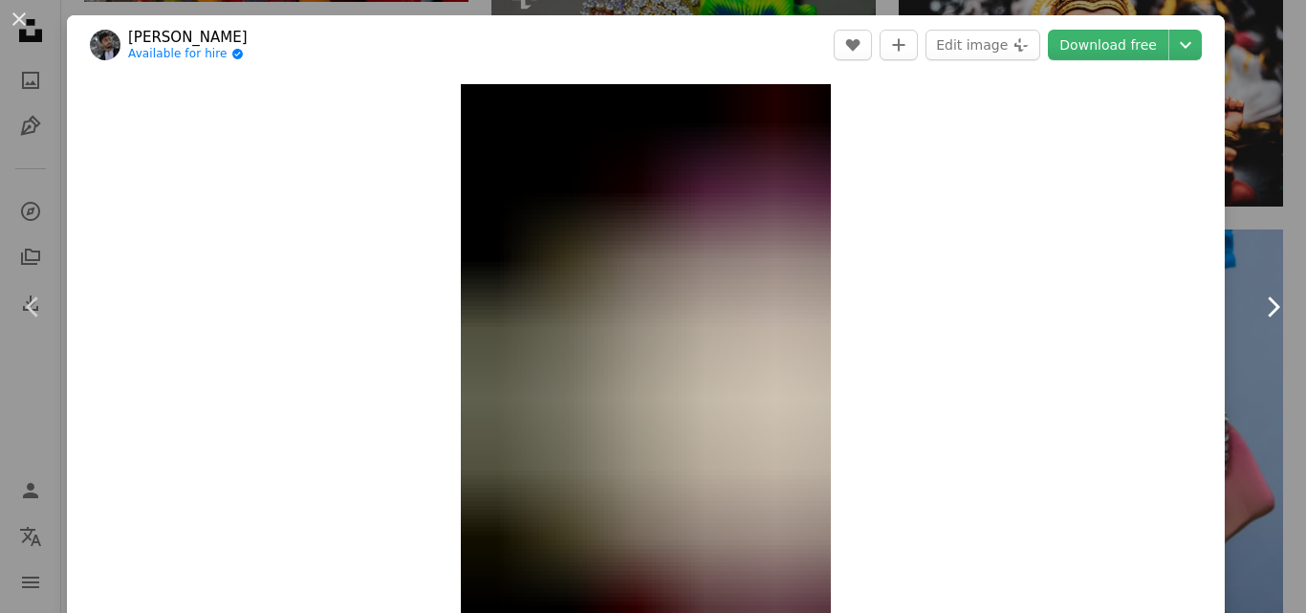
click at [1257, 304] on icon "Chevron right" at bounding box center [1272, 307] width 31 height 31
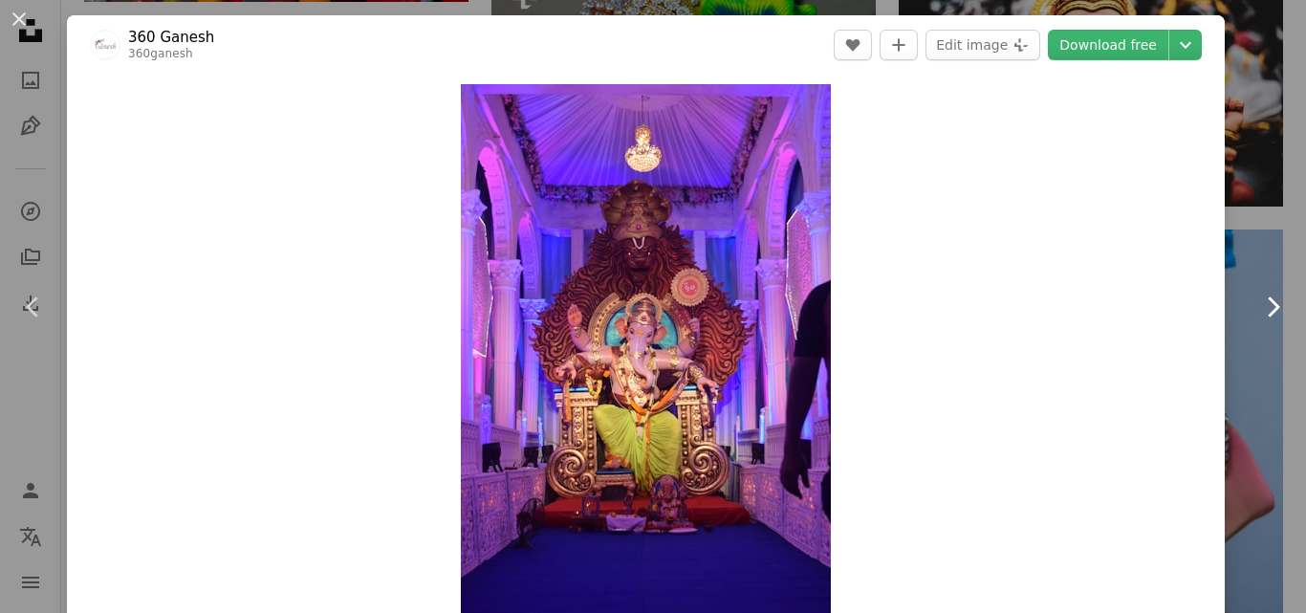
click at [1257, 304] on icon "Chevron right" at bounding box center [1272, 307] width 31 height 31
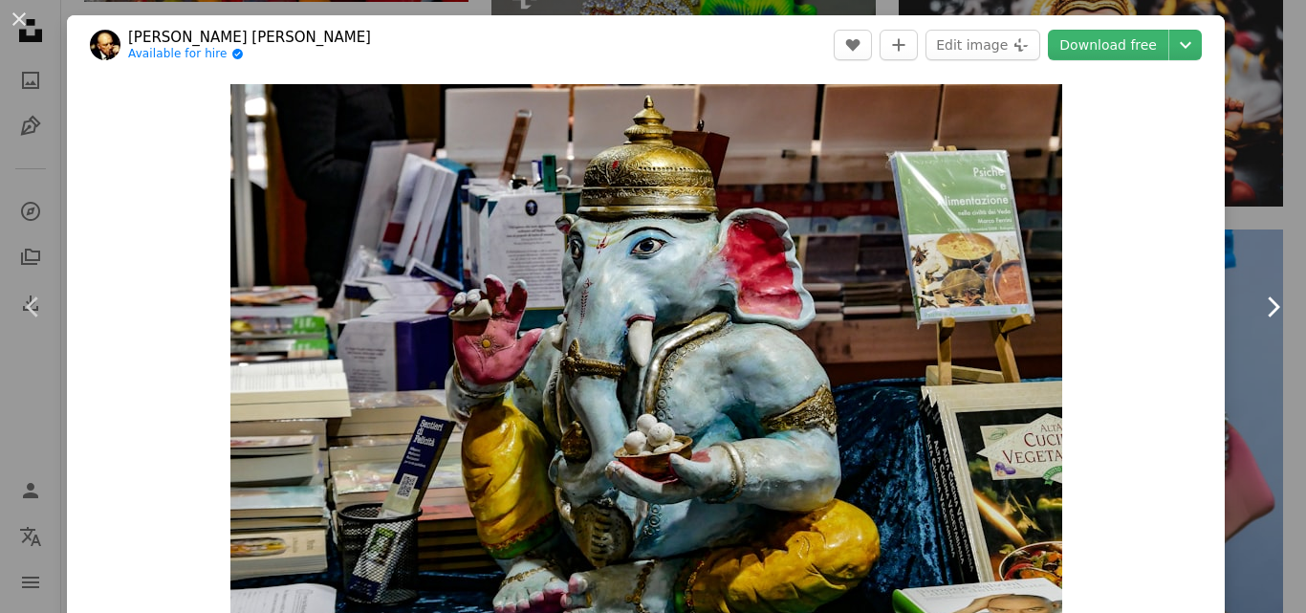
click at [1257, 304] on icon "Chevron right" at bounding box center [1272, 307] width 31 height 31
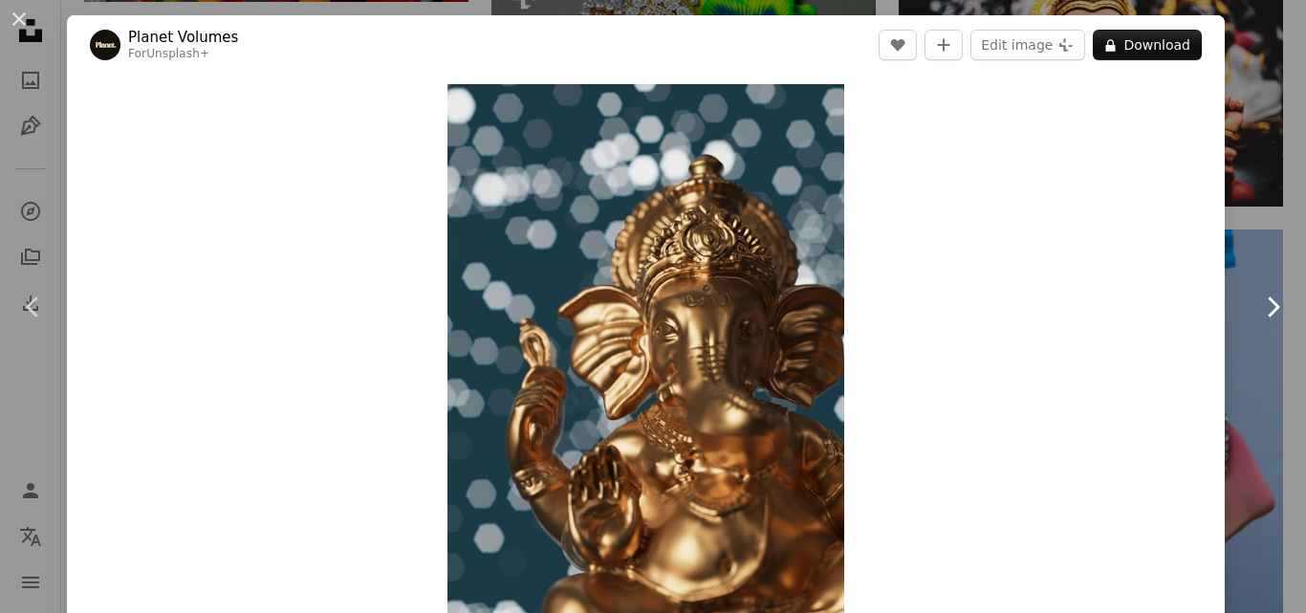
click at [1257, 304] on icon "Chevron right" at bounding box center [1272, 307] width 31 height 31
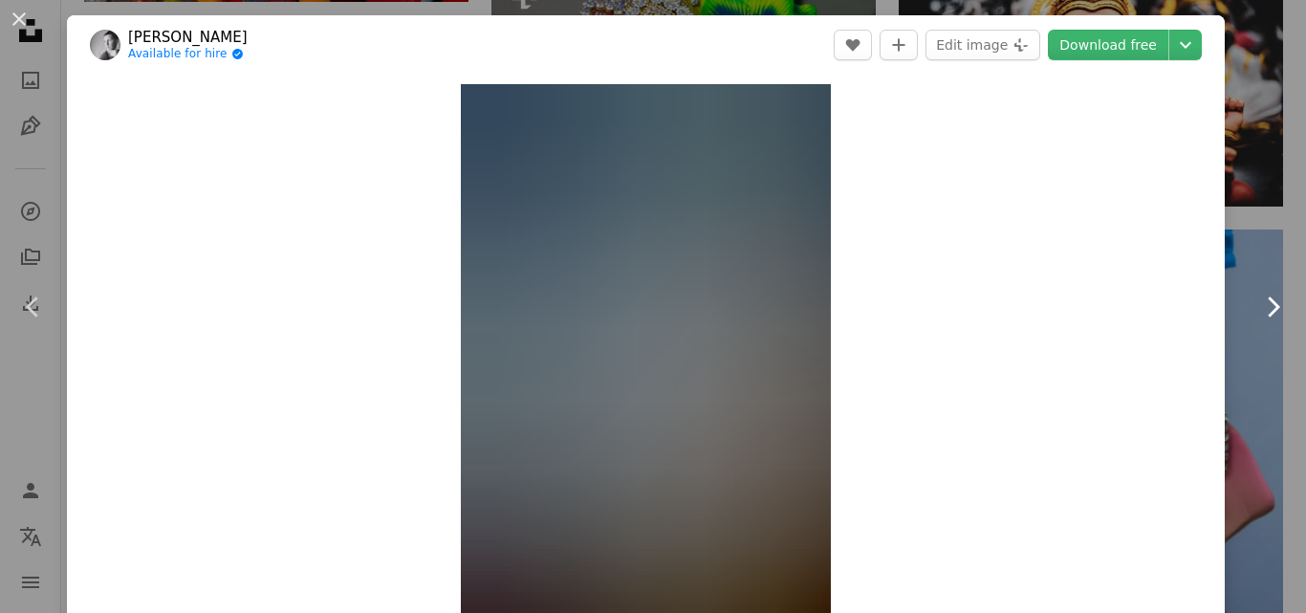
click at [1257, 304] on icon "Chevron right" at bounding box center [1272, 307] width 31 height 31
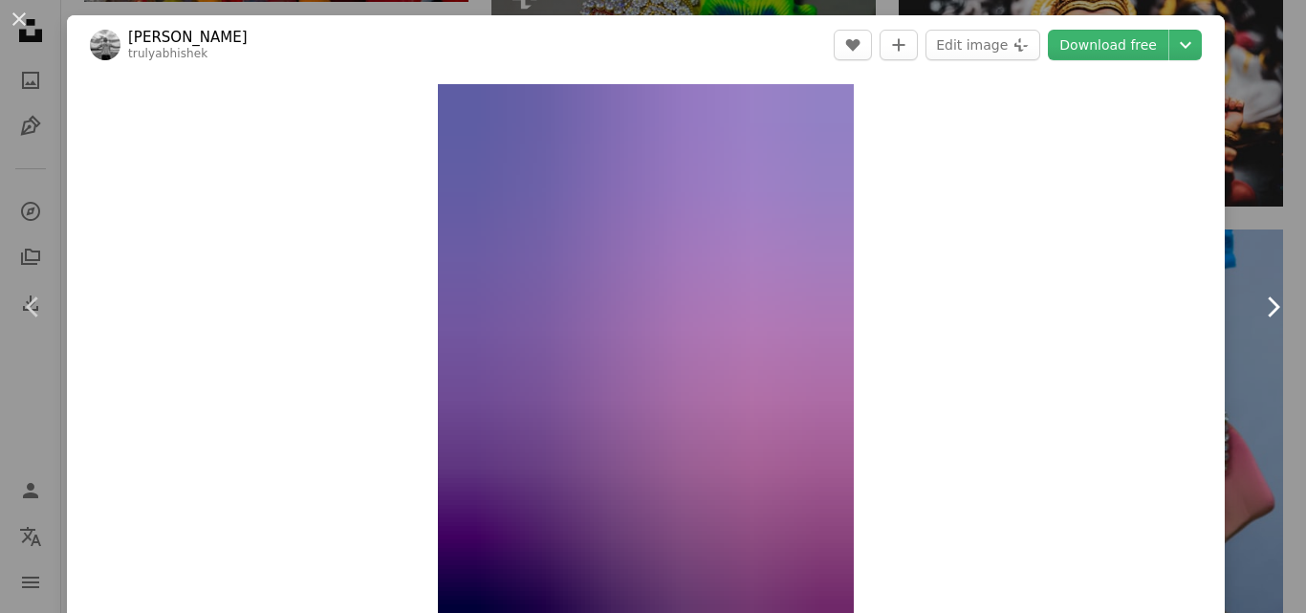
click at [1257, 304] on icon "Chevron right" at bounding box center [1272, 307] width 31 height 31
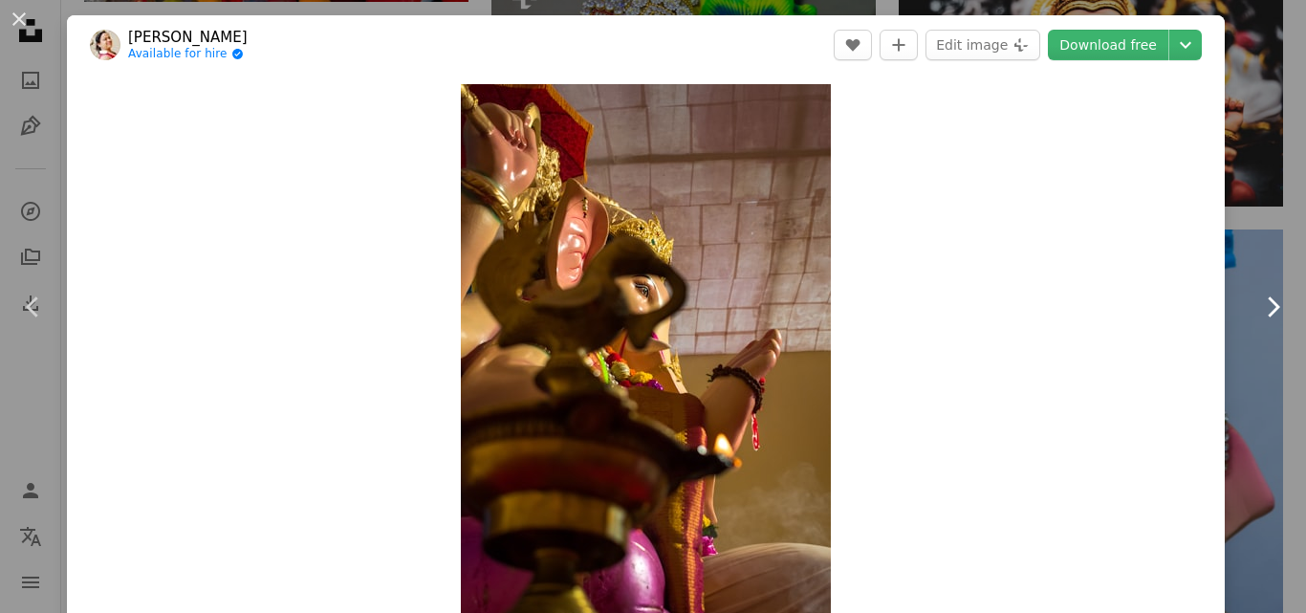
click at [1257, 304] on icon "Chevron right" at bounding box center [1272, 307] width 31 height 31
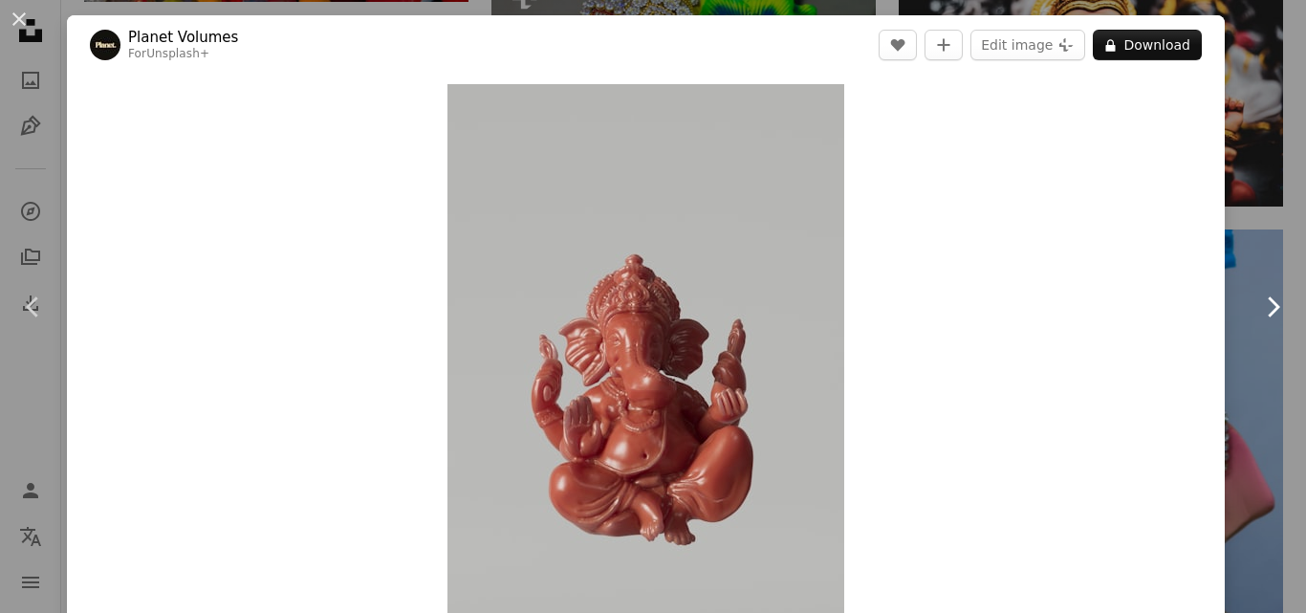
click at [1257, 304] on icon "Chevron right" at bounding box center [1272, 307] width 31 height 31
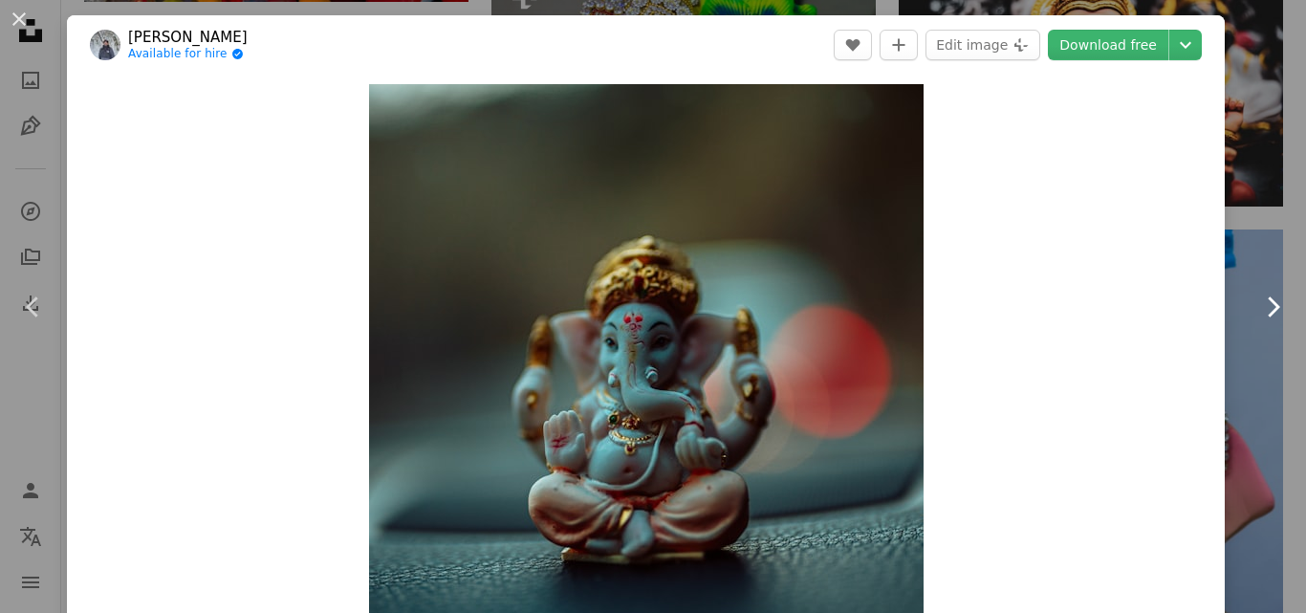
click at [1257, 304] on icon "Chevron right" at bounding box center [1272, 307] width 31 height 31
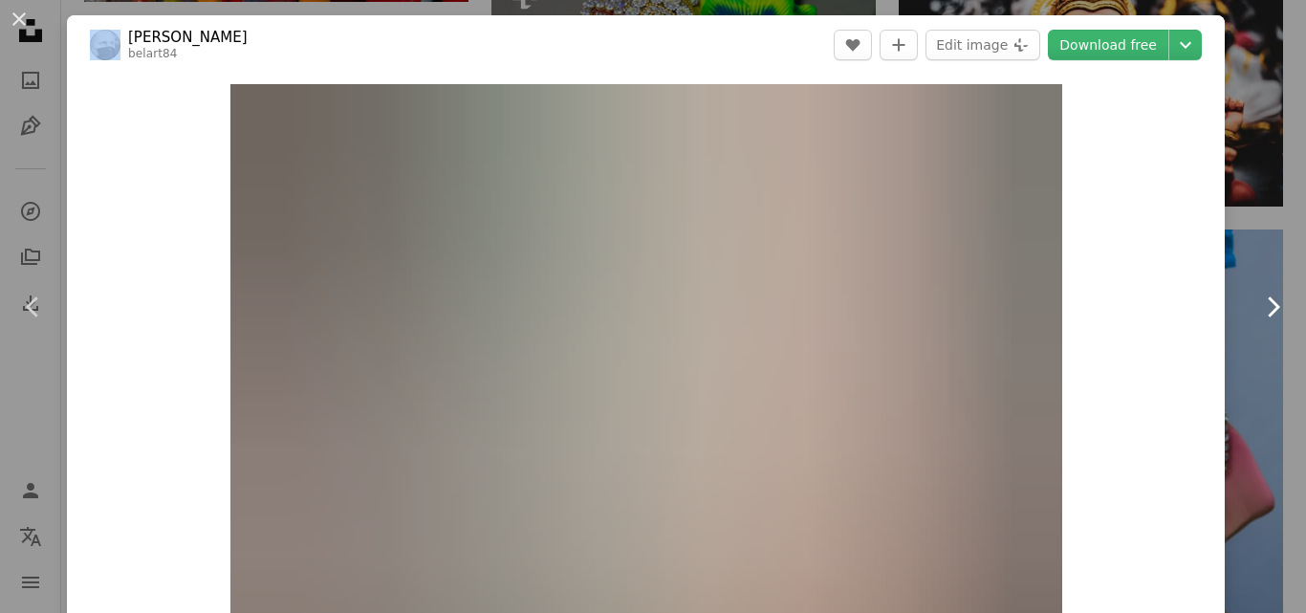
click at [1257, 304] on icon "Chevron right" at bounding box center [1272, 307] width 31 height 31
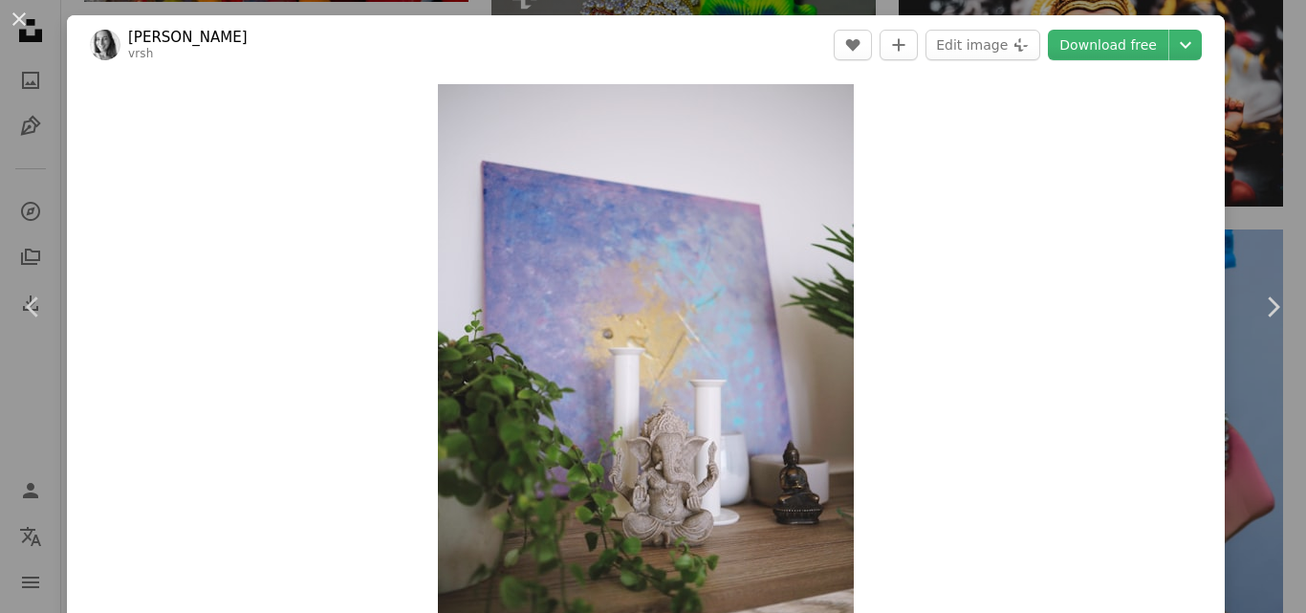
click at [1248, 167] on div "An X shape Chevron left Chevron right [PERSON_NAME] vrsh A heart A plus sign Ed…" at bounding box center [653, 306] width 1306 height 613
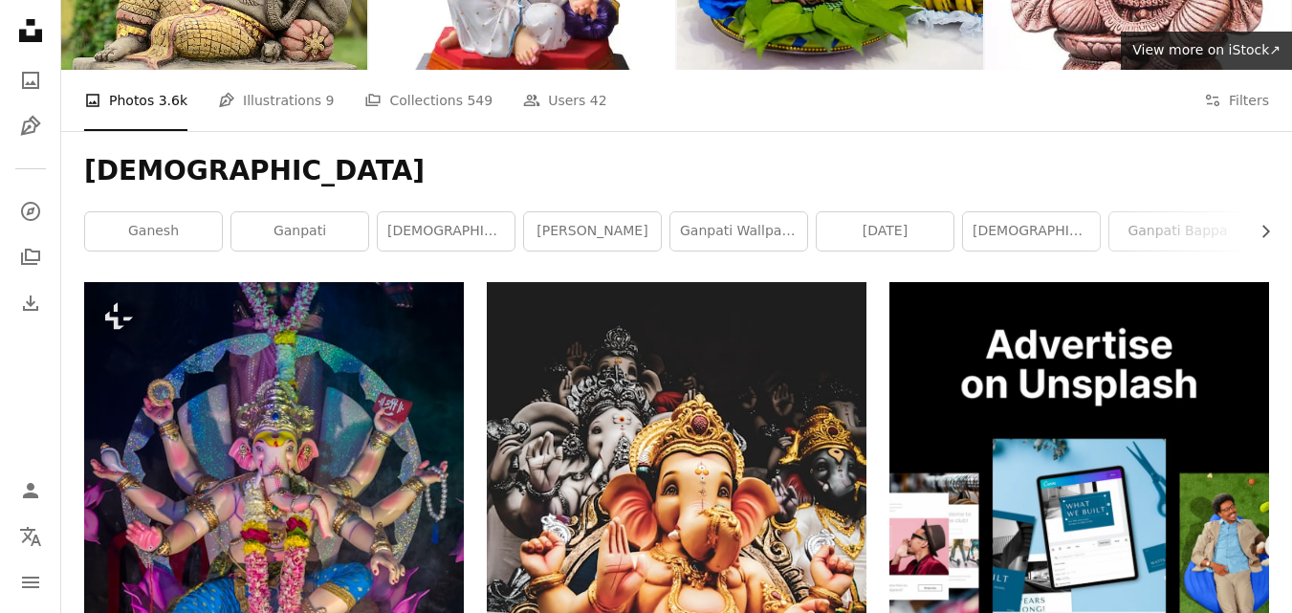
scroll to position [225, 0]
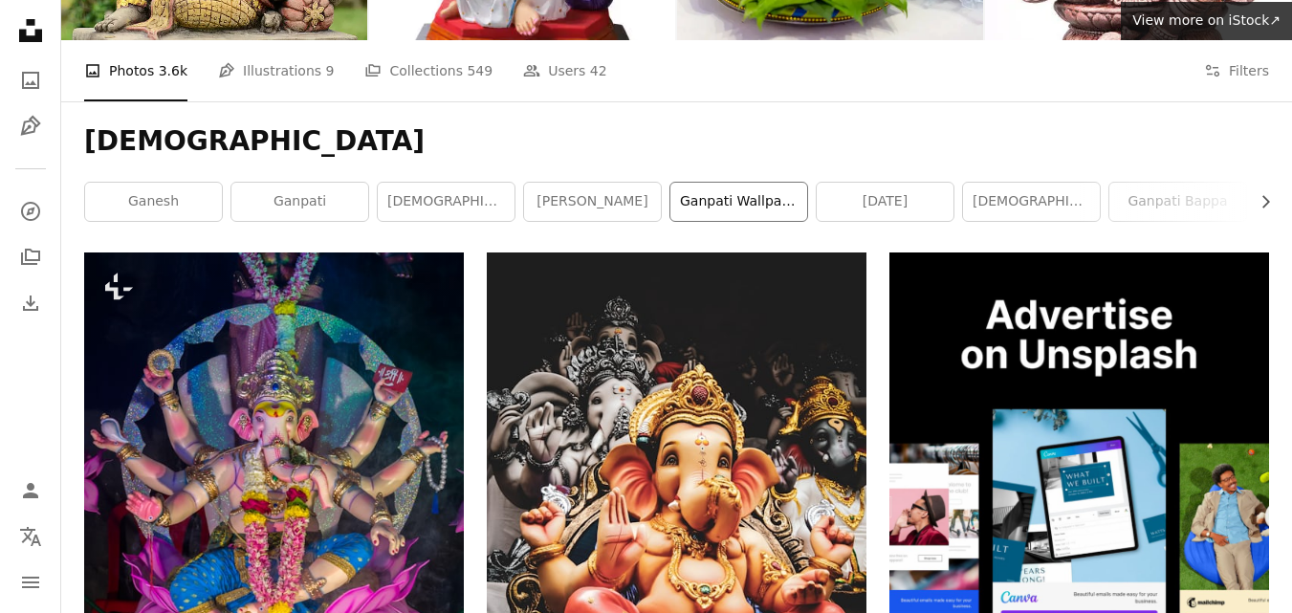
click at [720, 204] on link "ganpati wallpaper" at bounding box center [738, 202] width 137 height 38
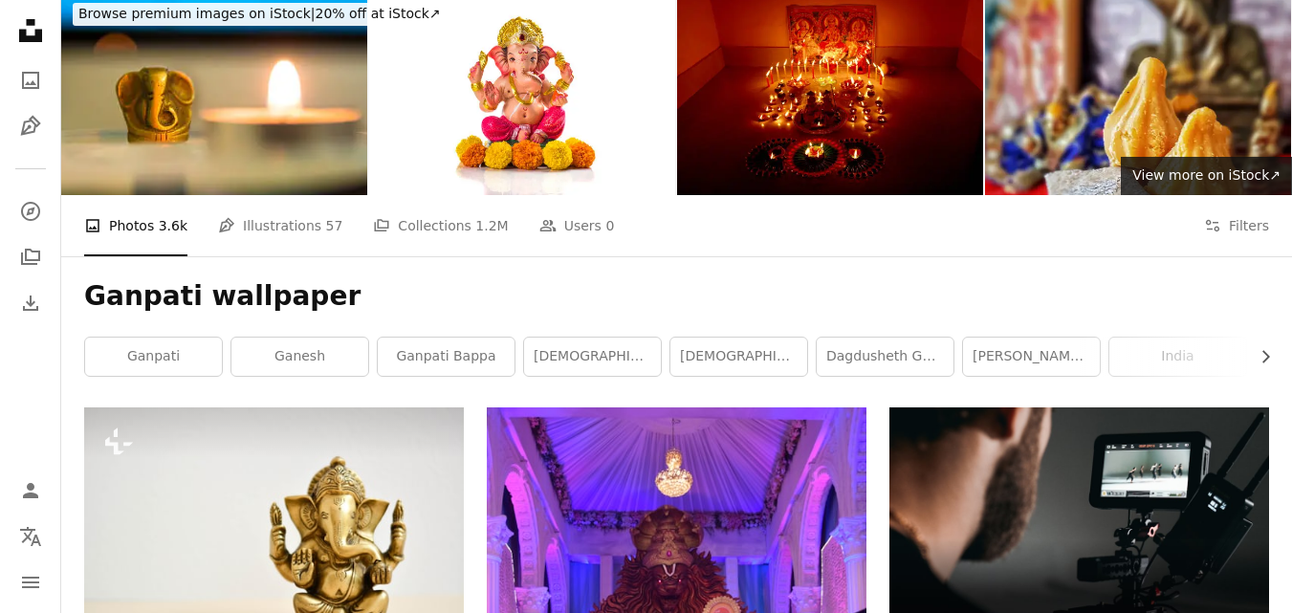
scroll to position [279, 0]
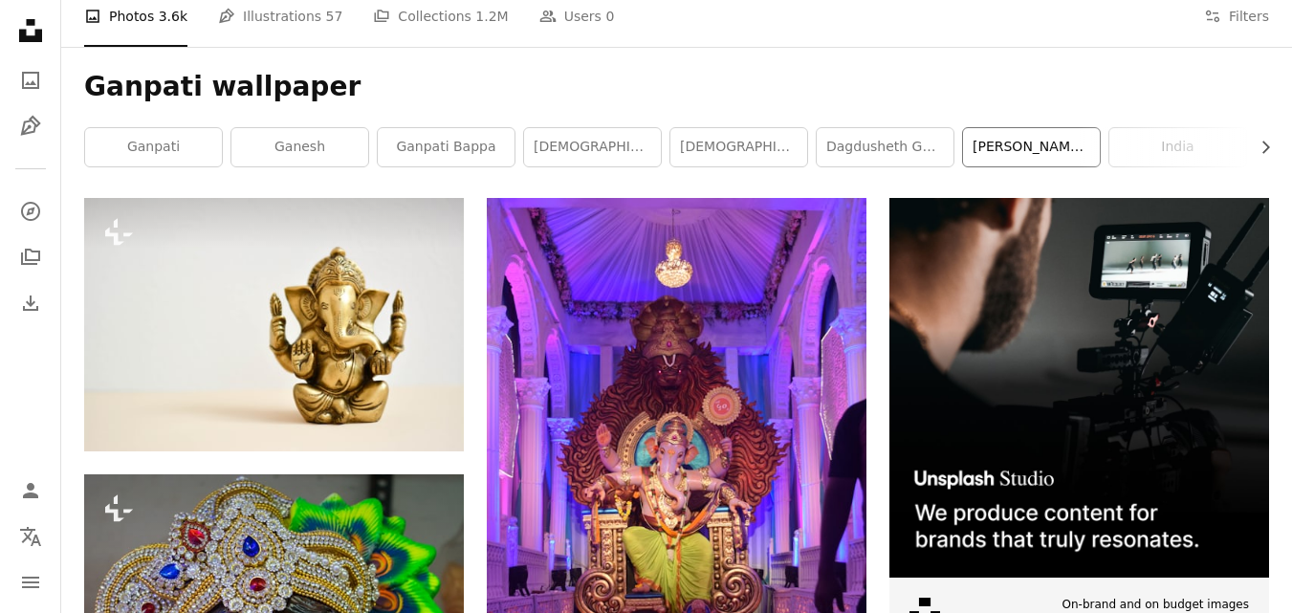
click at [996, 152] on link "[PERSON_NAME][DATE]" at bounding box center [1031, 147] width 137 height 38
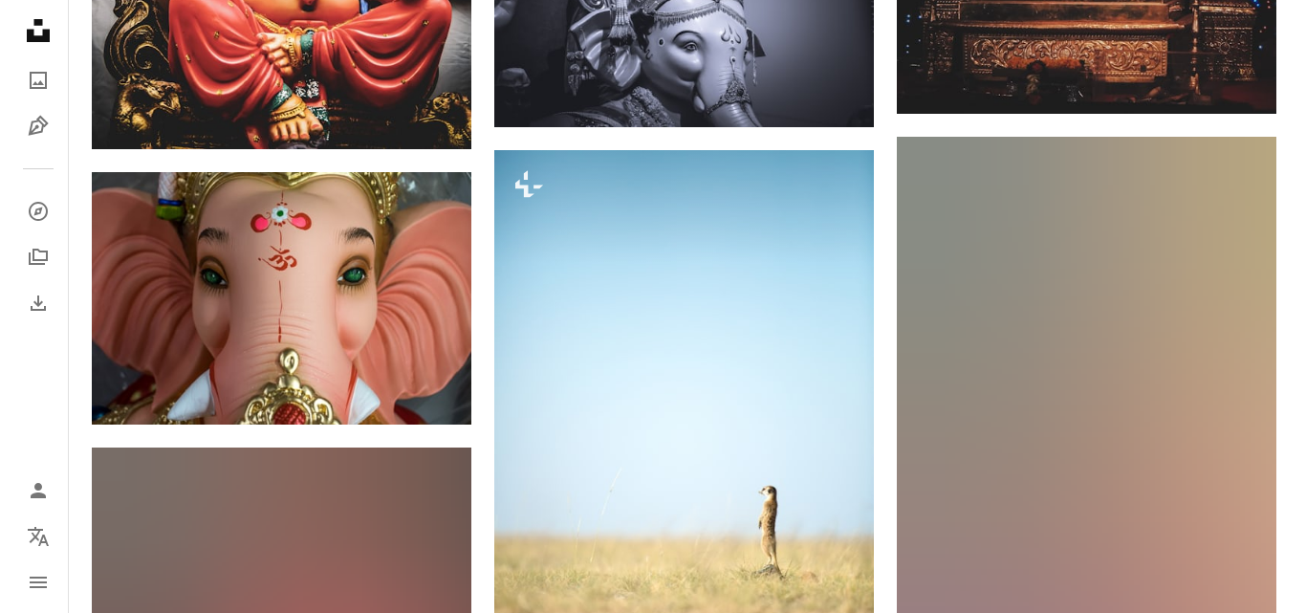
scroll to position [2677, 0]
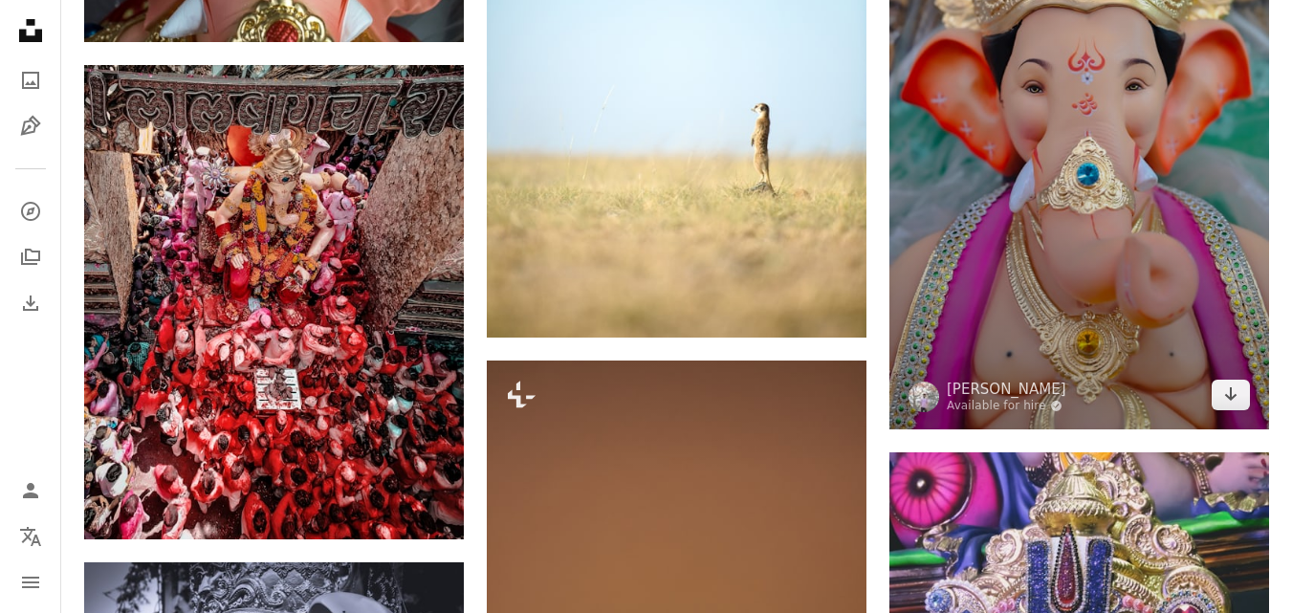
click at [1133, 198] on img at bounding box center [1079, 91] width 380 height 675
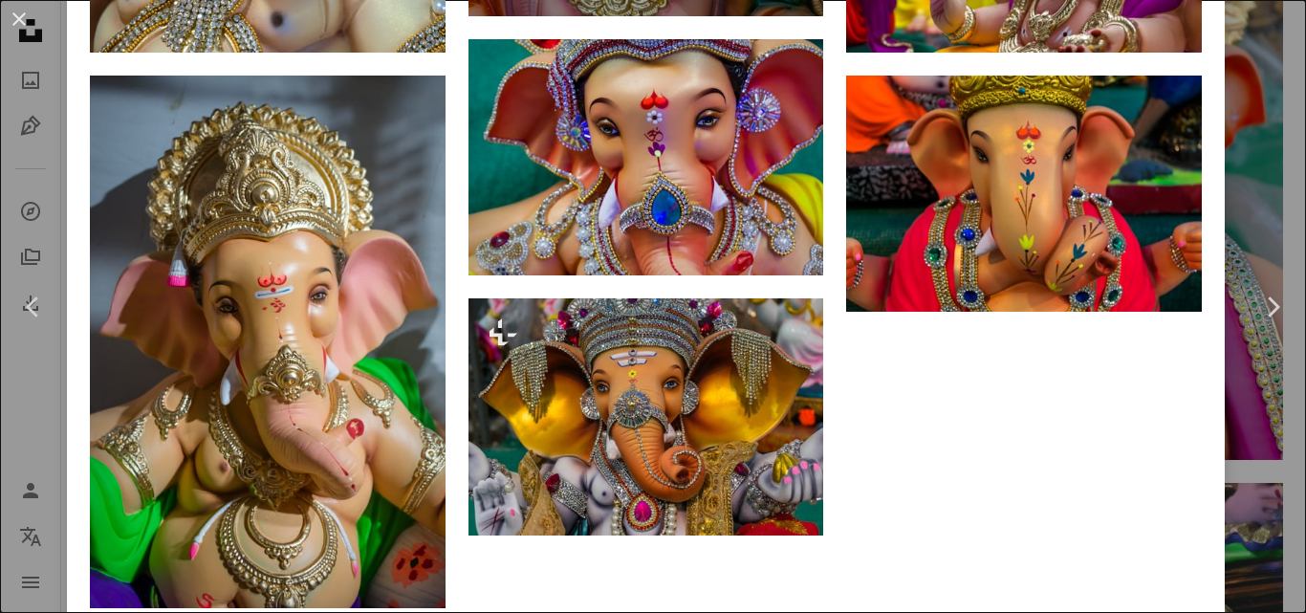
scroll to position [3916, 0]
